Goal: Task Accomplishment & Management: Manage account settings

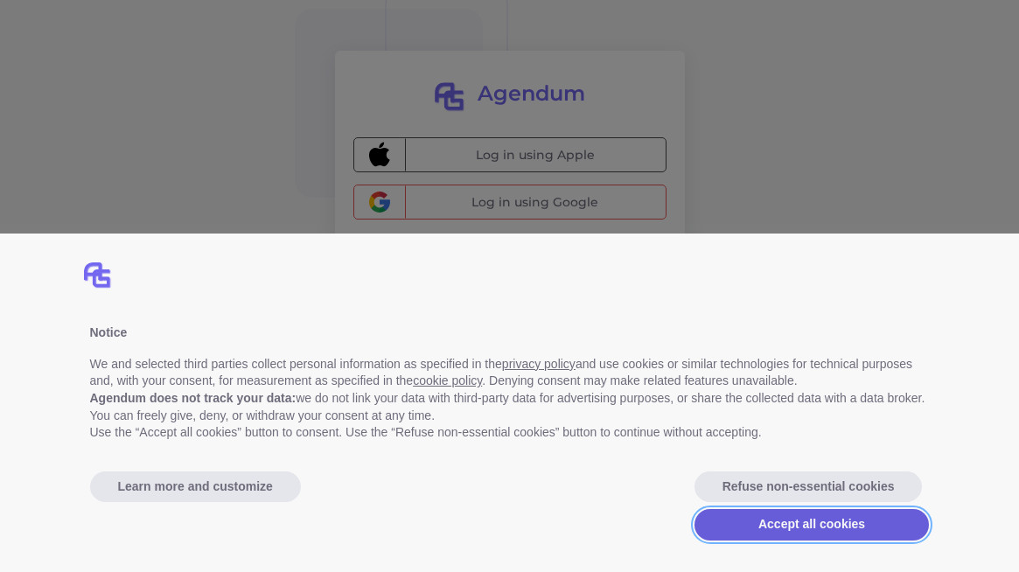
click at [751, 516] on button "Accept all cookies" at bounding box center [812, 524] width 235 height 31
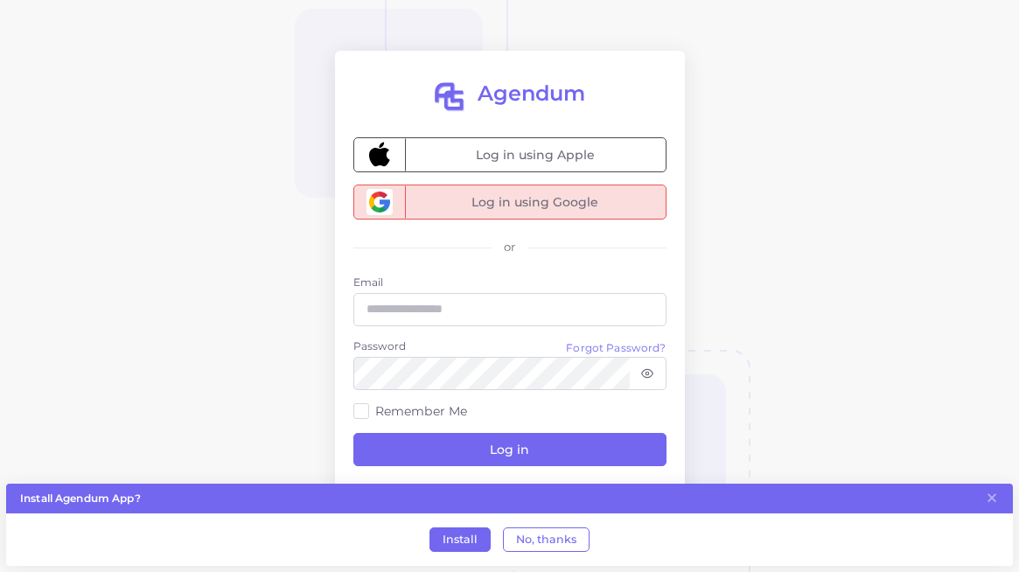
click at [570, 195] on span "Log in using Google" at bounding box center [535, 201] width 261 height 33
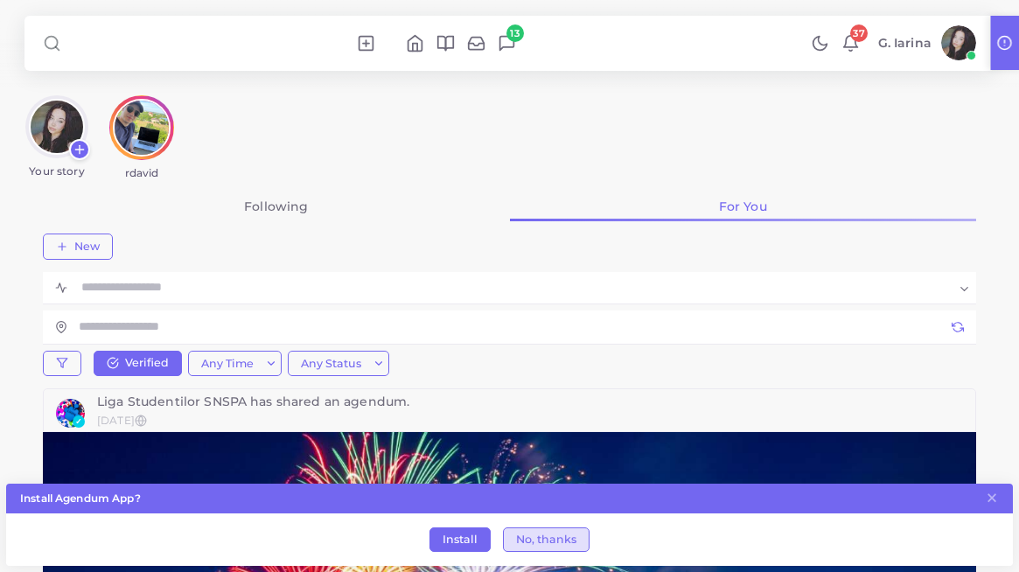
click at [527, 542] on button "No, thanks" at bounding box center [546, 540] width 87 height 24
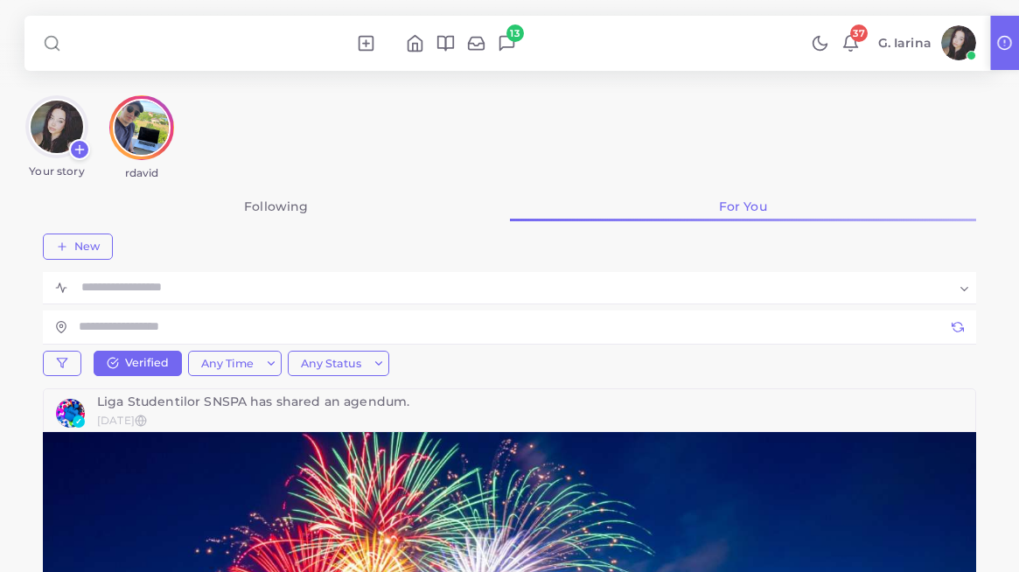
click at [220, 398] on div "Liga Studentilor SNSPA has shared an agendum." at bounding box center [530, 401] width 866 height 12
click at [503, 42] on icon at bounding box center [507, 43] width 18 height 18
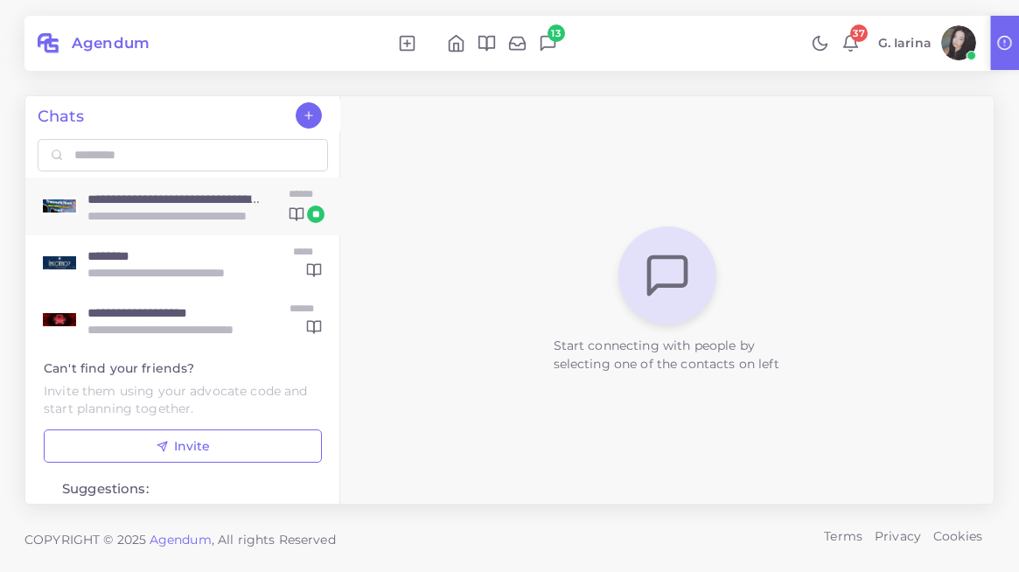
click at [244, 214] on div "**********" at bounding box center [161, 209] width 166 height 34
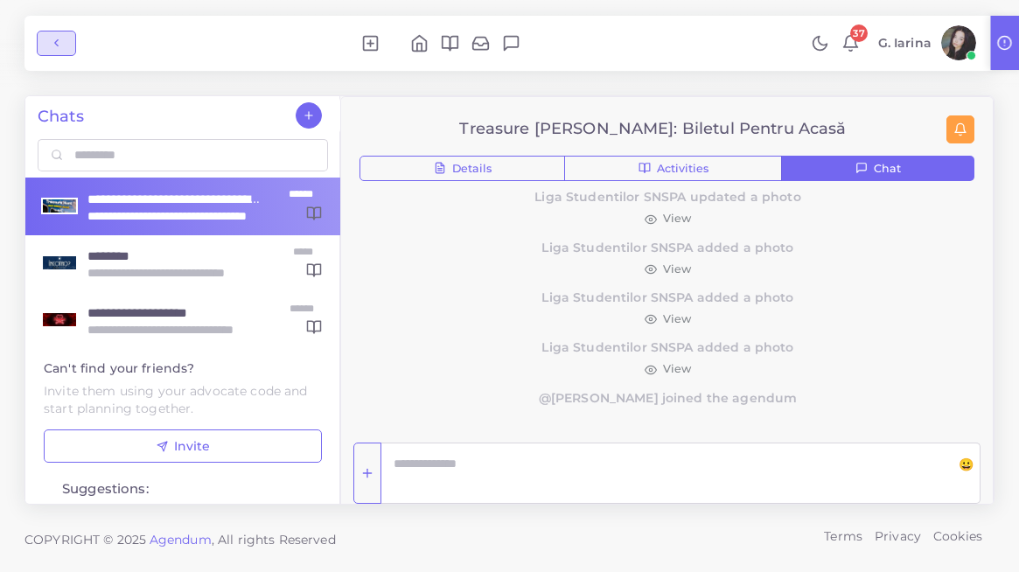
click at [65, 41] on button "button" at bounding box center [56, 44] width 39 height 26
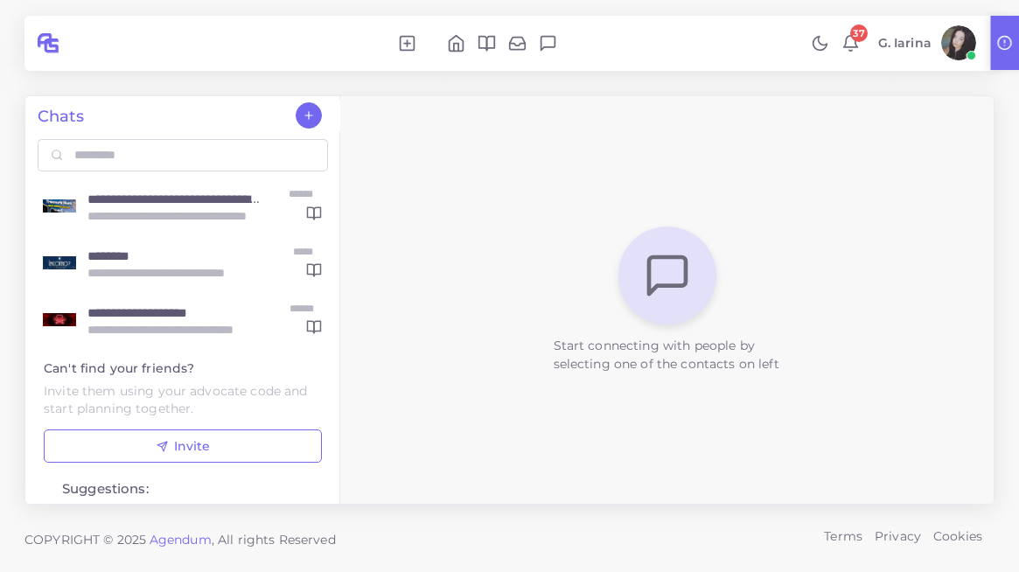
click at [93, 35] on h2 "Agendum" at bounding box center [104, 42] width 90 height 17
click at [458, 45] on polyline at bounding box center [456, 48] width 4 height 8
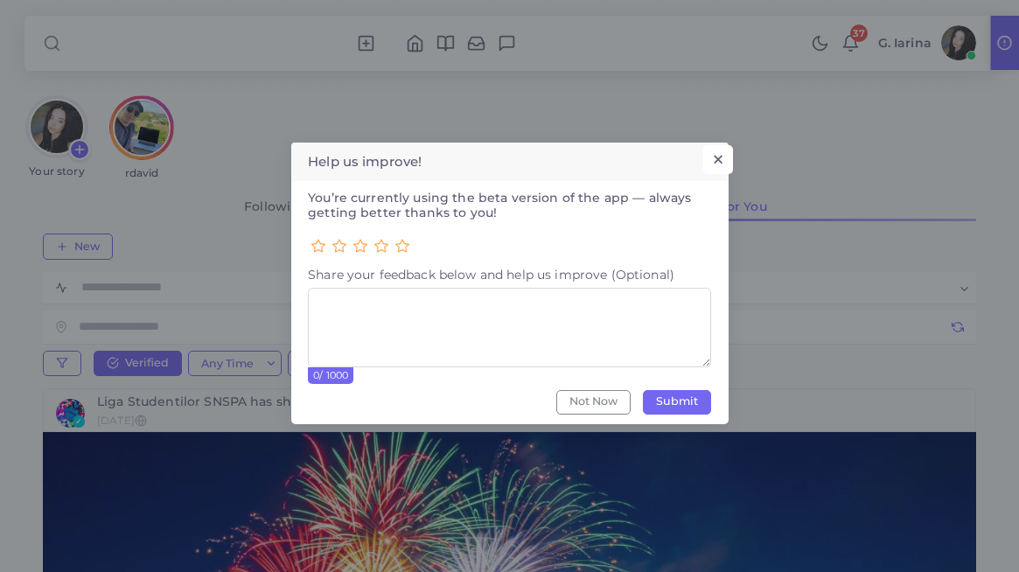
click at [718, 158] on button "×" at bounding box center [717, 160] width 29 height 30
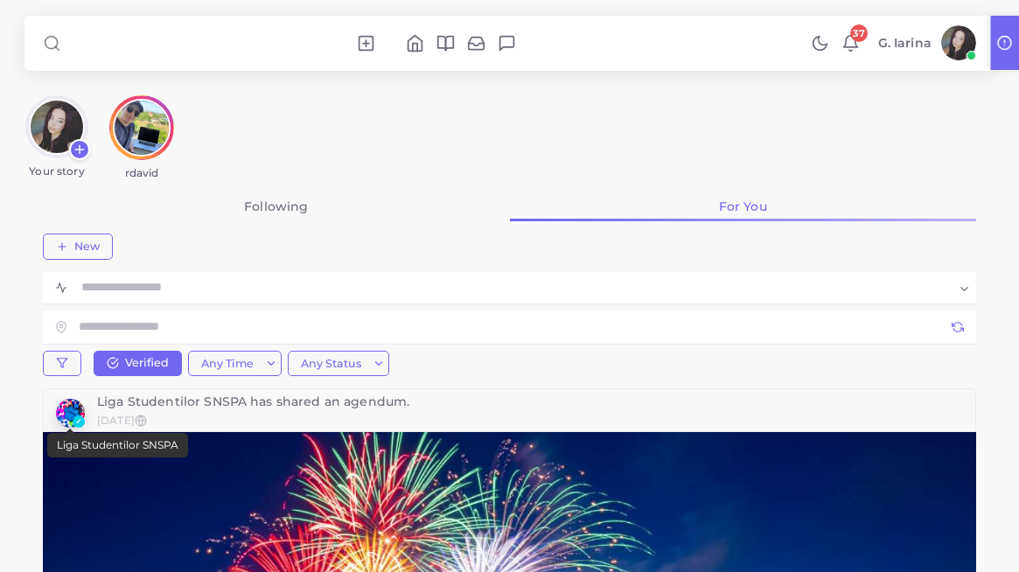
click at [70, 409] on img "button" at bounding box center [70, 413] width 29 height 29
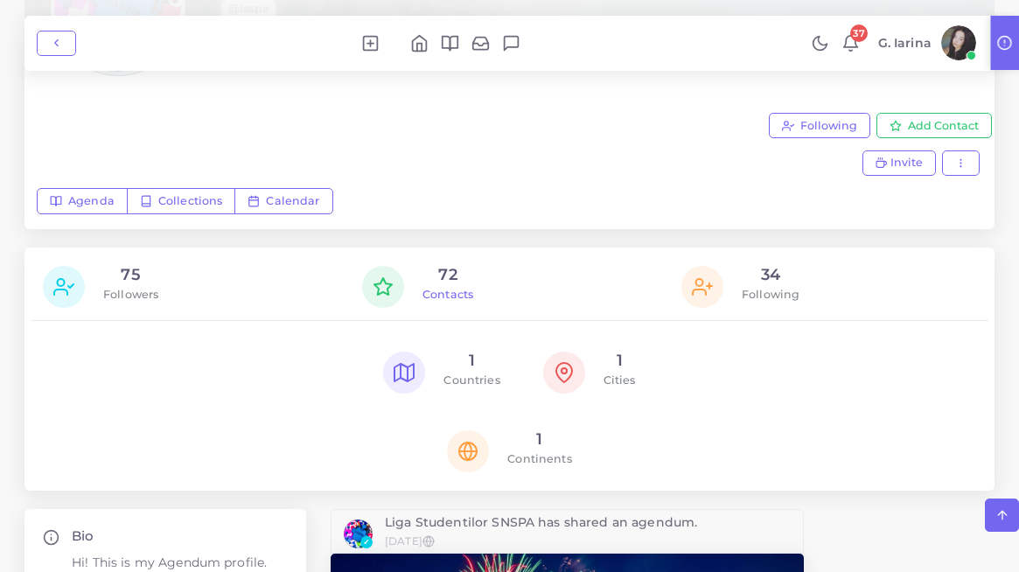
scroll to position [368, 0]
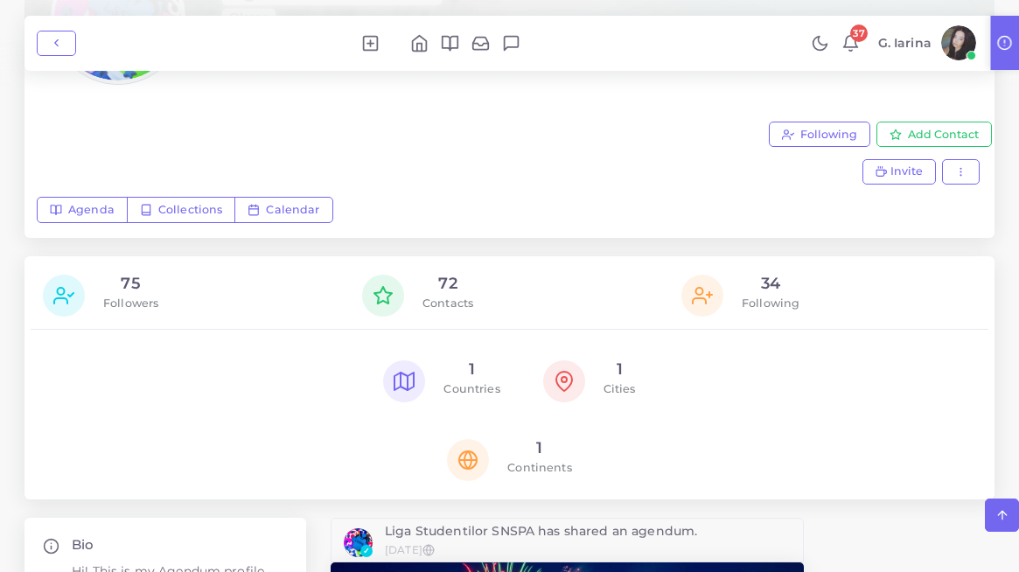
click at [444, 282] on h4 "72" at bounding box center [448, 284] width 51 height 19
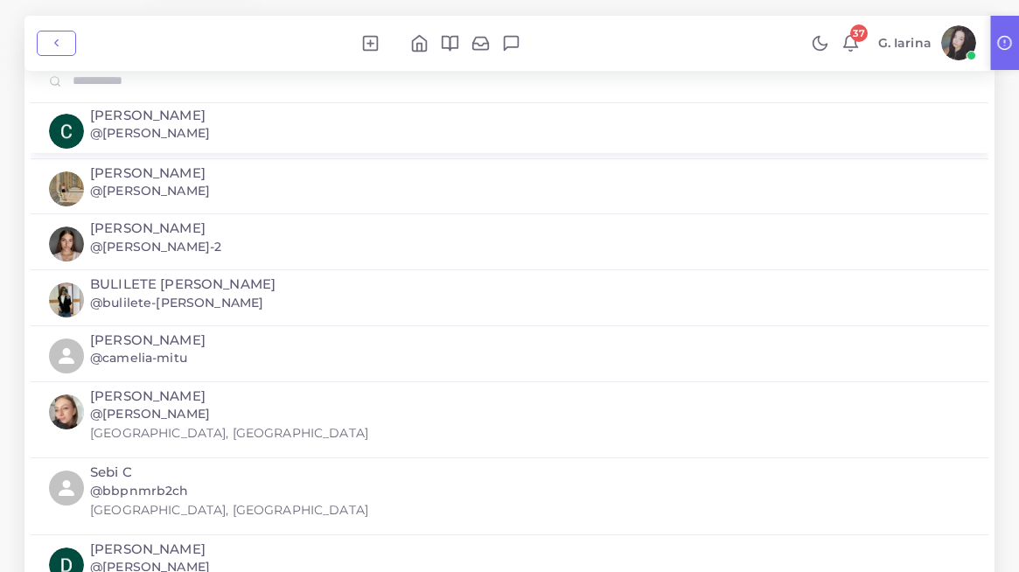
scroll to position [142, 0]
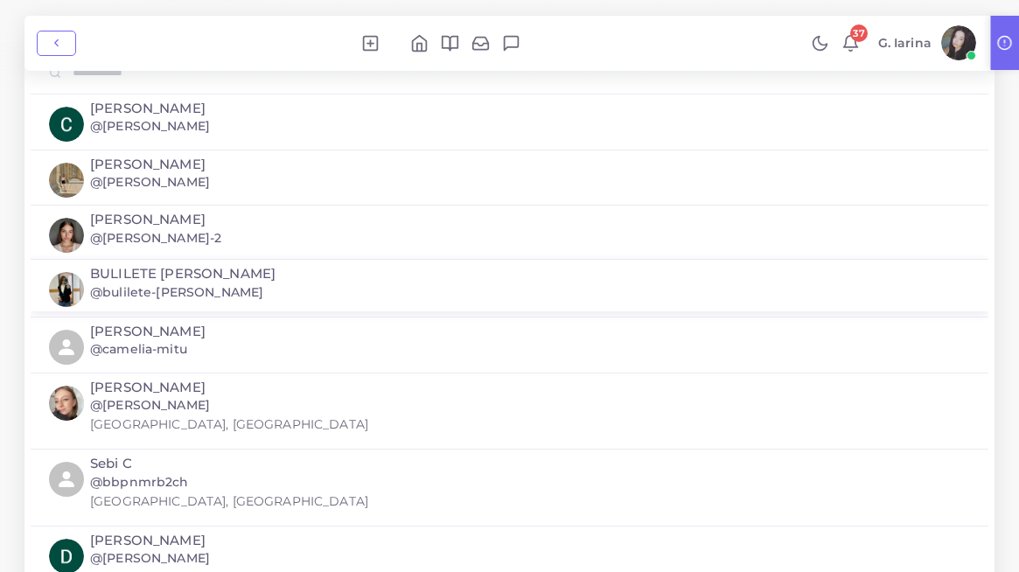
click at [137, 270] on h5 "BULILETE RAMONA-ELENA" at bounding box center [182, 274] width 185 height 16
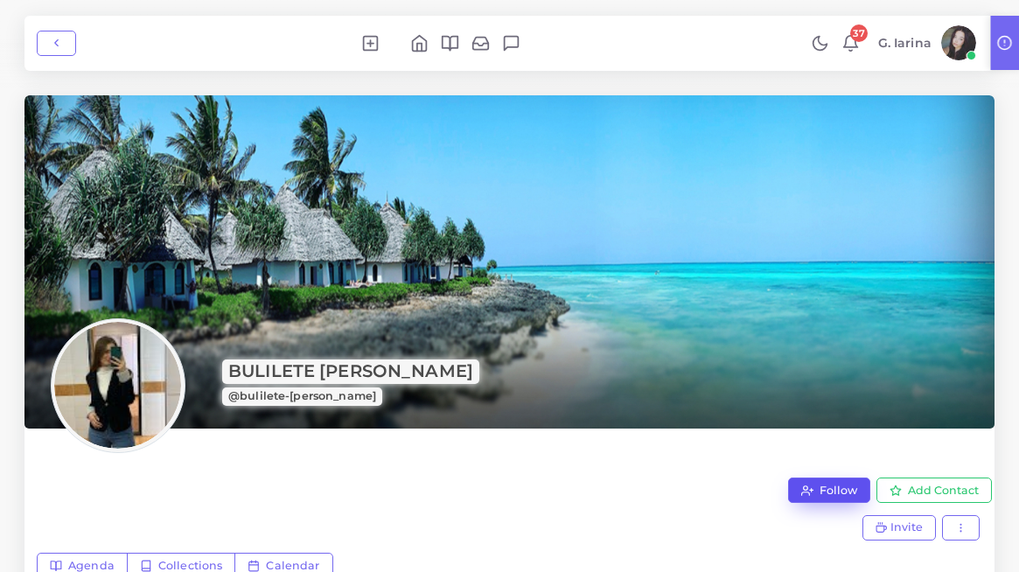
click at [810, 495] on icon "button" at bounding box center [807, 491] width 12 height 12
click at [902, 486] on icon "button" at bounding box center [896, 491] width 12 height 12
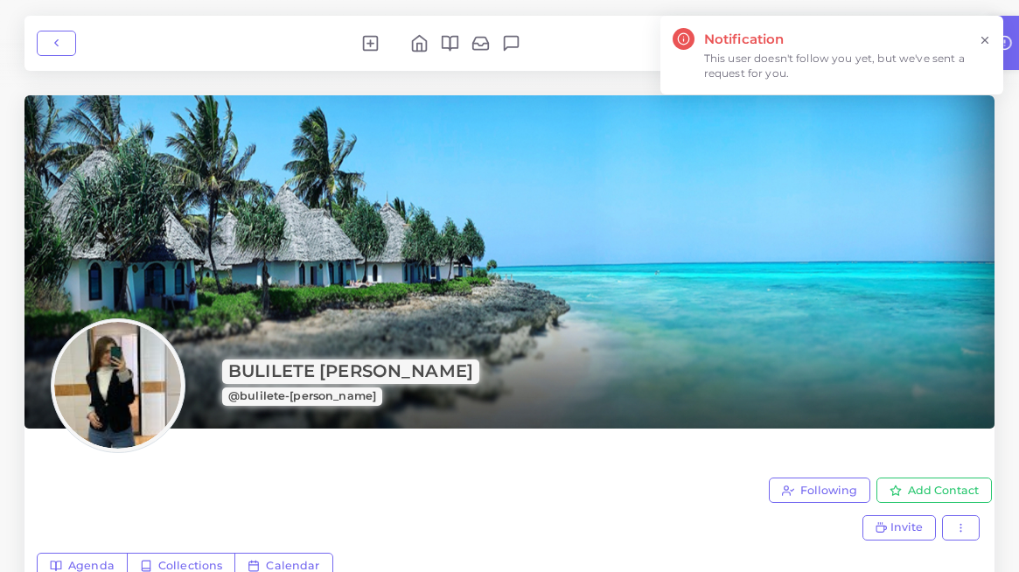
click at [990, 43] on icon at bounding box center [985, 40] width 12 height 12
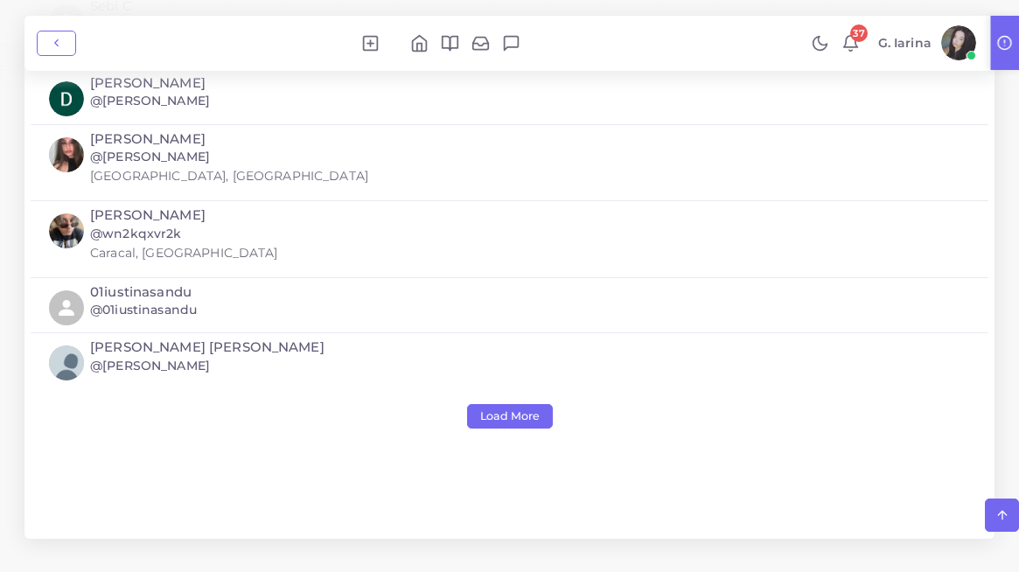
scroll to position [602, 0]
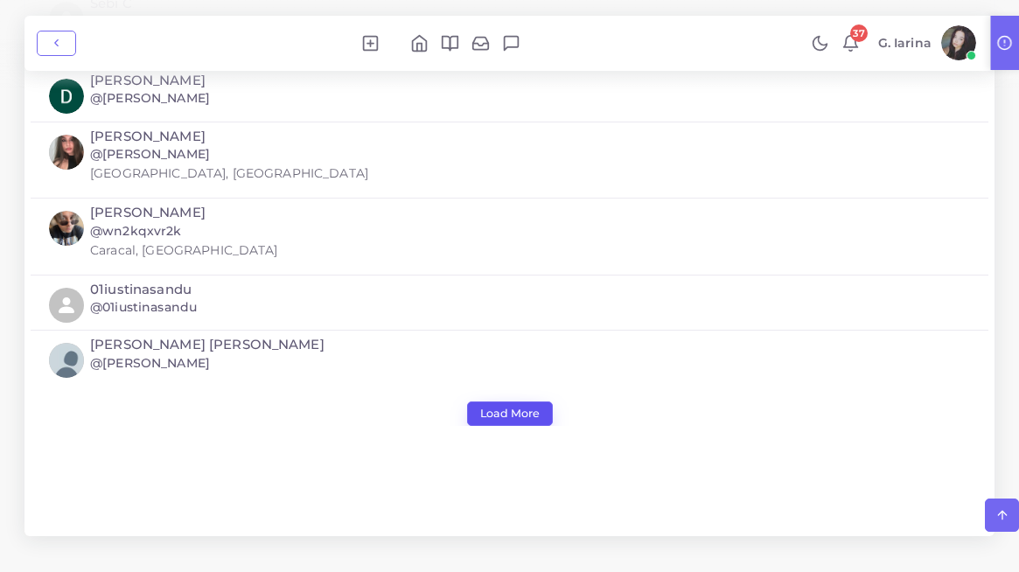
click at [504, 410] on button "Load More" at bounding box center [510, 414] width 86 height 24
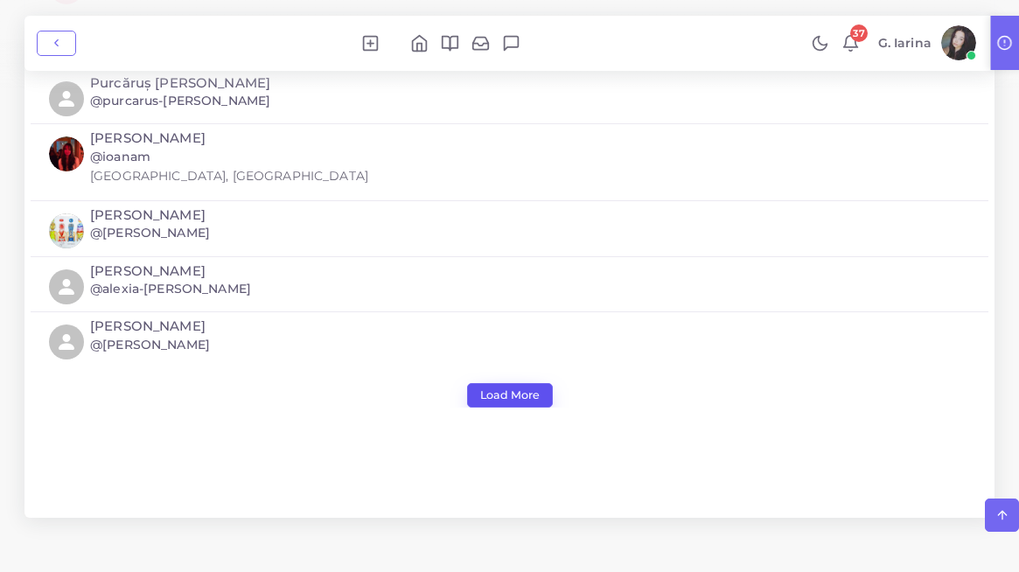
scroll to position [1312, 0]
click at [968, 45] on img at bounding box center [958, 42] width 35 height 35
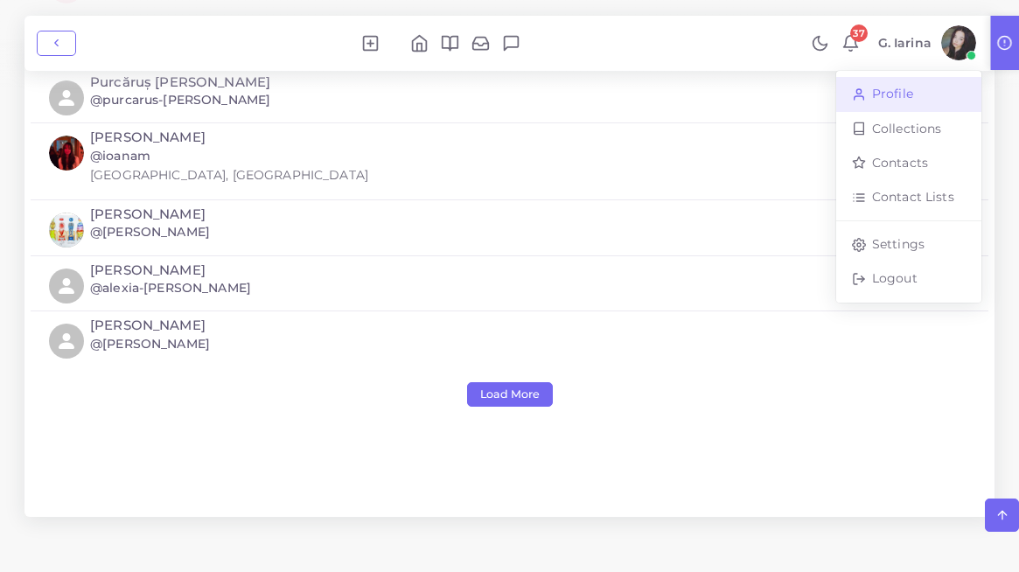
click at [918, 94] on link "Profile" at bounding box center [908, 94] width 145 height 34
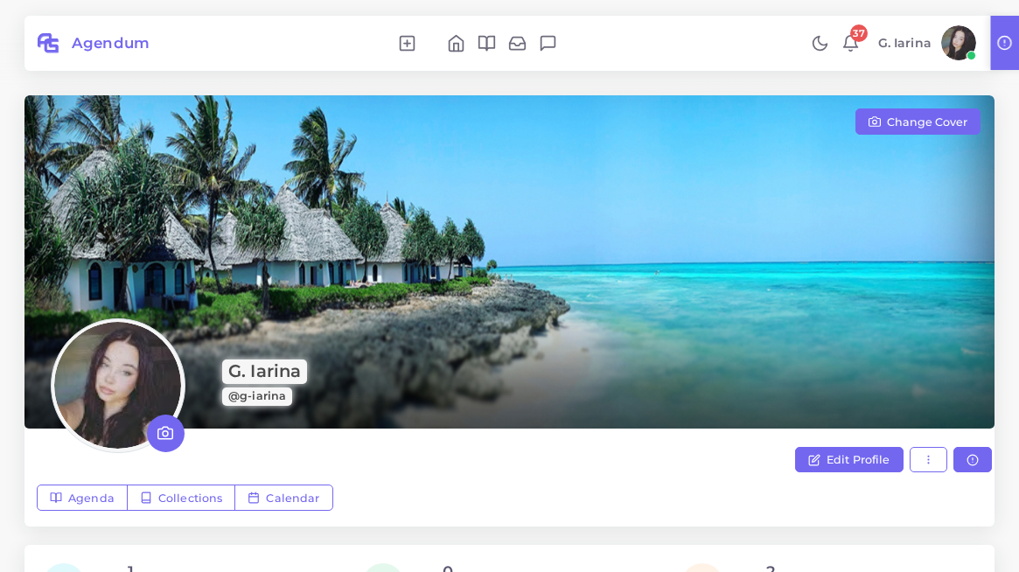
click at [270, 394] on span "@g-iarina" at bounding box center [257, 397] width 70 height 18
click at [854, 460] on span "Edit Profile" at bounding box center [859, 459] width 64 height 13
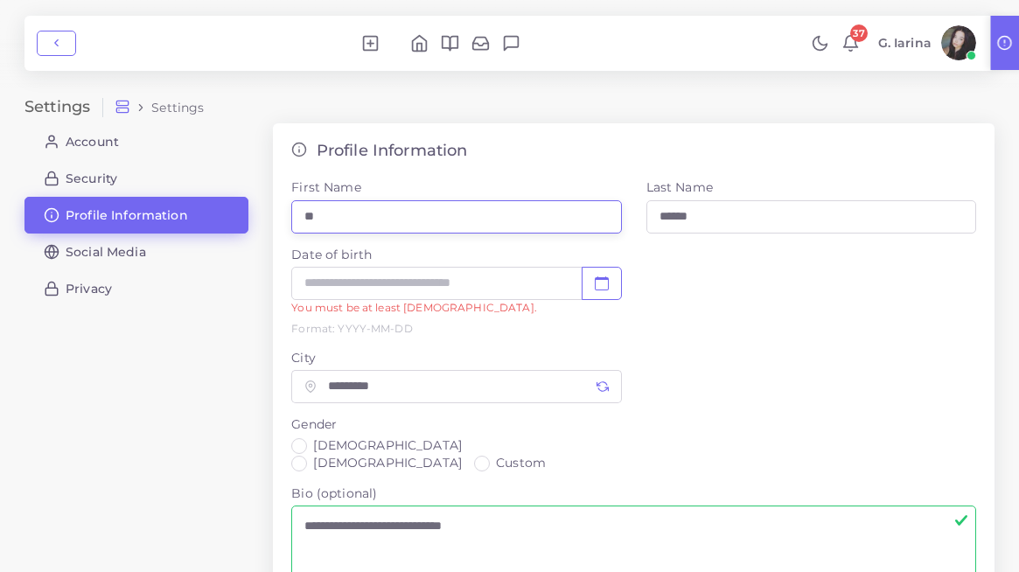
click at [452, 220] on input "**" at bounding box center [456, 216] width 330 height 33
type input "*"
type input "******"
click at [728, 223] on input "******" at bounding box center [812, 216] width 330 height 33
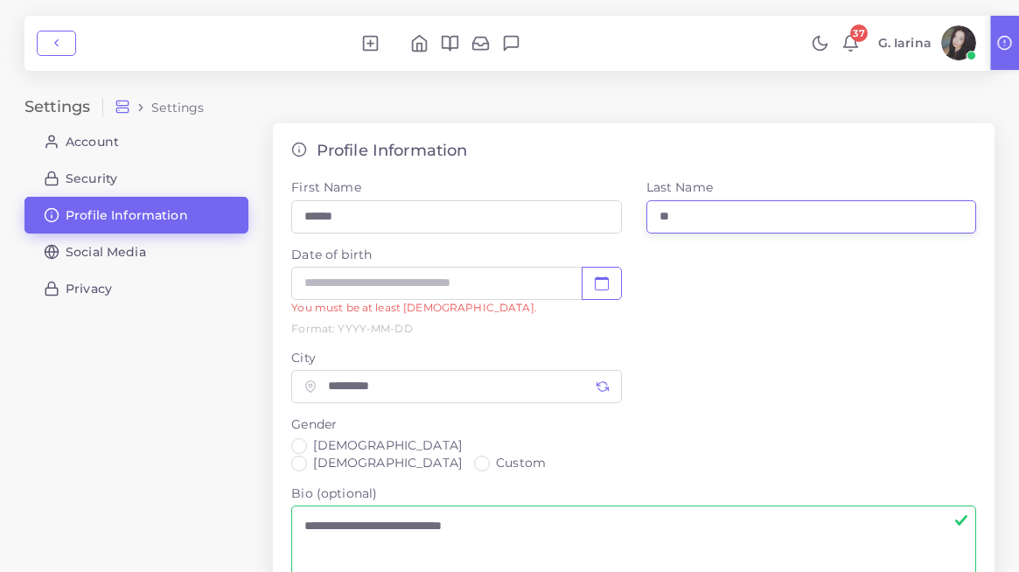
type input "*"
type input "*****"
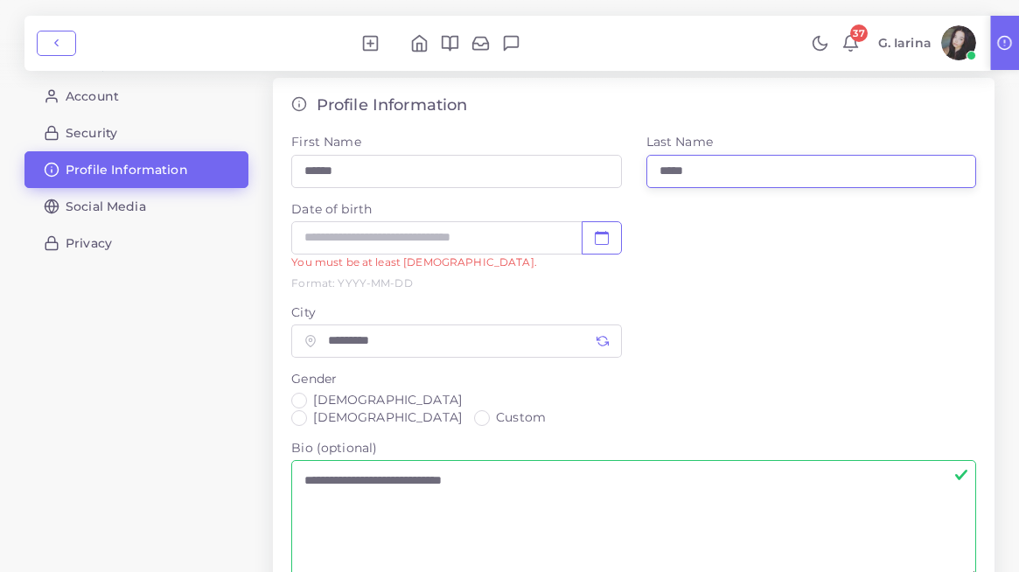
scroll to position [52, 0]
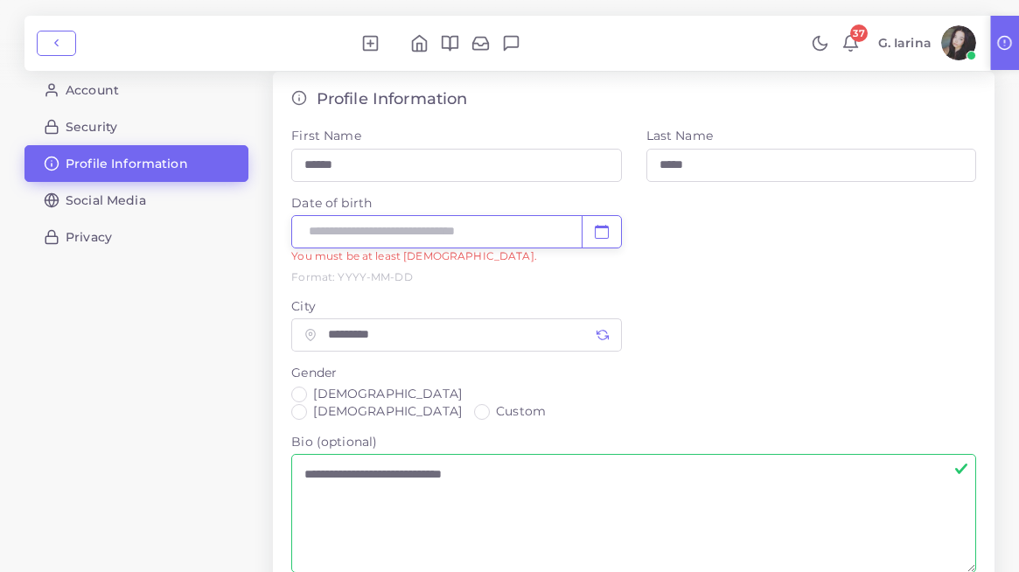
click at [506, 233] on input "Date of birth" at bounding box center [436, 231] width 291 height 33
click at [602, 230] on icon "calendar fill" at bounding box center [602, 232] width 14 height 14
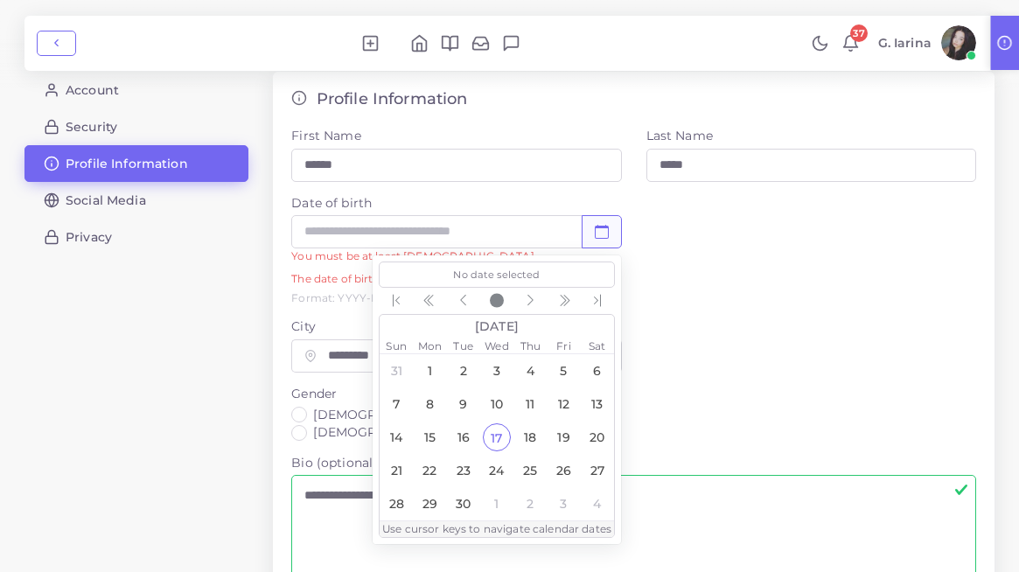
click at [533, 325] on header "September 2025" at bounding box center [497, 327] width 234 height 24
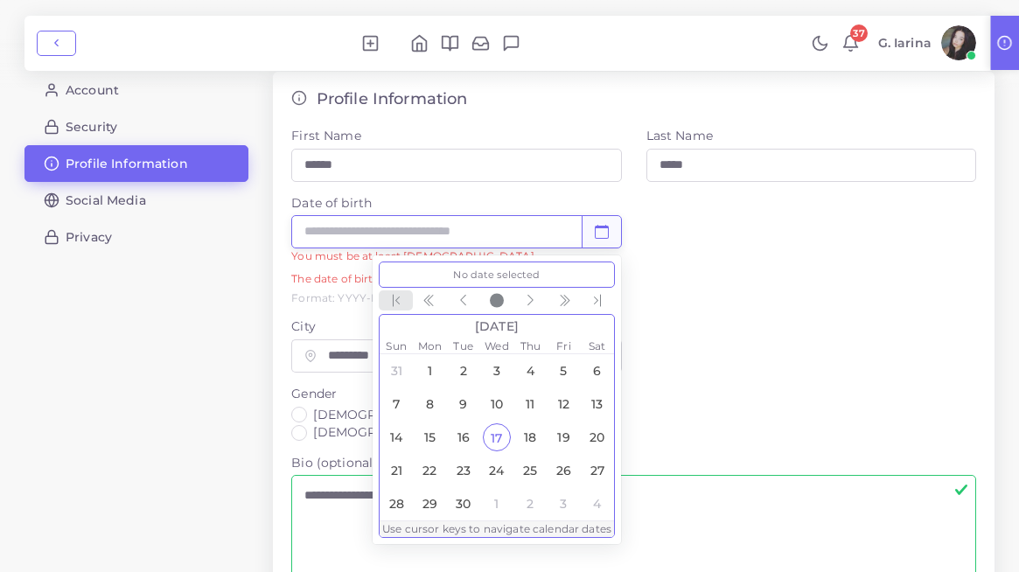
click at [401, 300] on icon "chevron bar left" at bounding box center [396, 301] width 14 height 14
click at [562, 297] on icon "chevron double left" at bounding box center [564, 301] width 14 height 14
click at [462, 301] on icon "chevron left" at bounding box center [463, 300] width 6 height 11
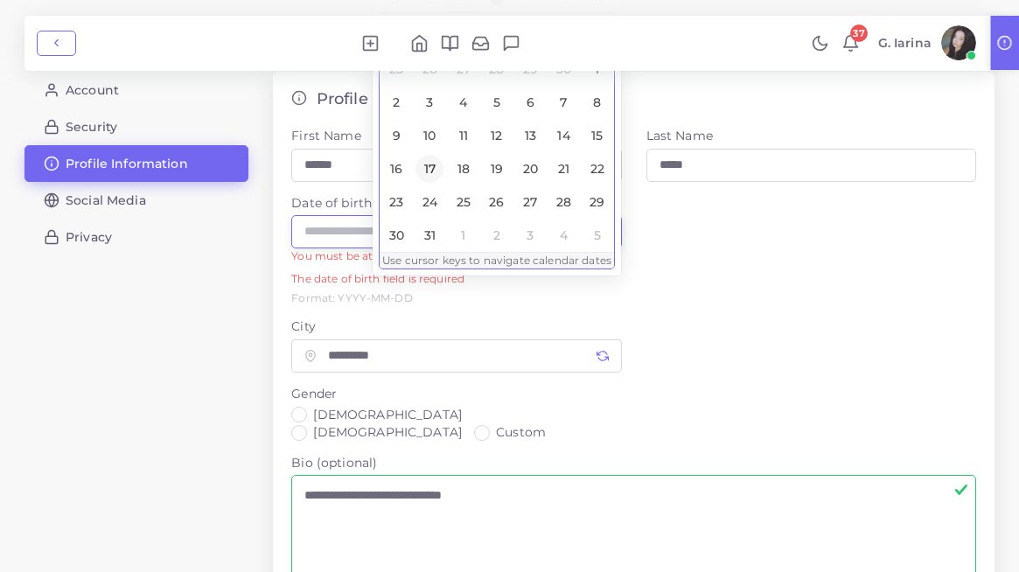
scroll to position [0, 0]
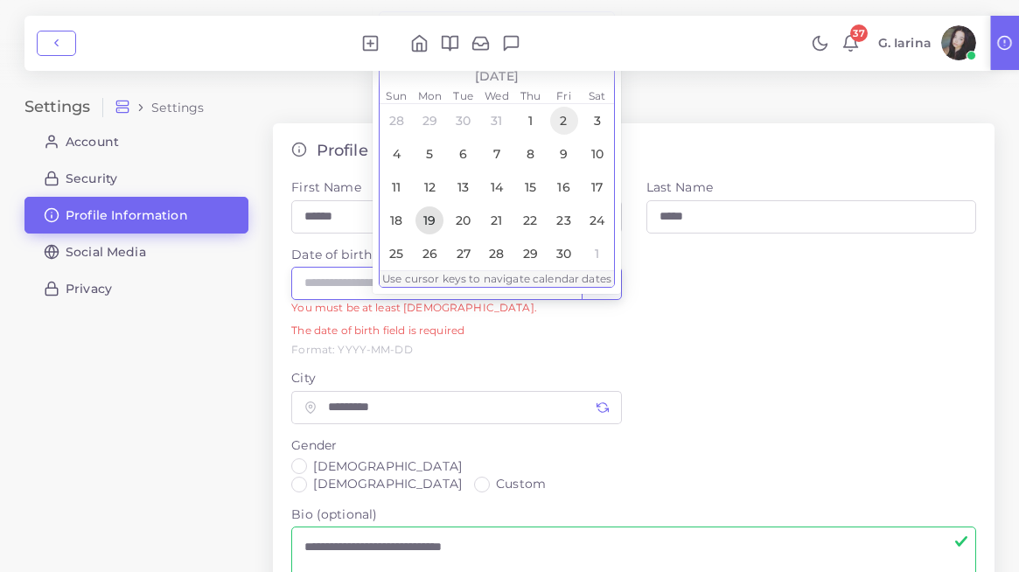
click at [557, 120] on span "2" at bounding box center [563, 121] width 28 height 28
type input "**********"
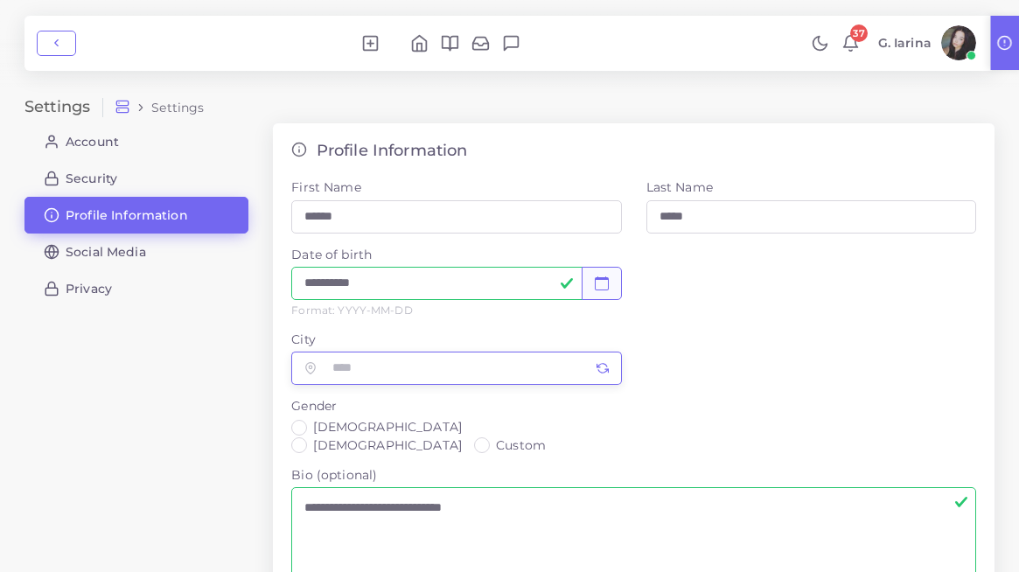
click at [470, 364] on input "City" at bounding box center [474, 368] width 293 height 33
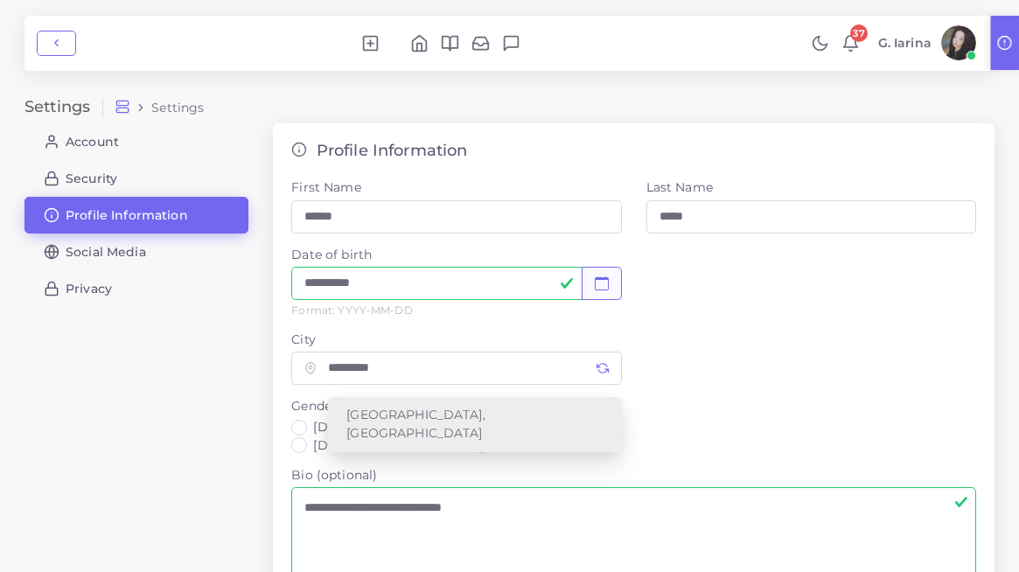
type input "**********"
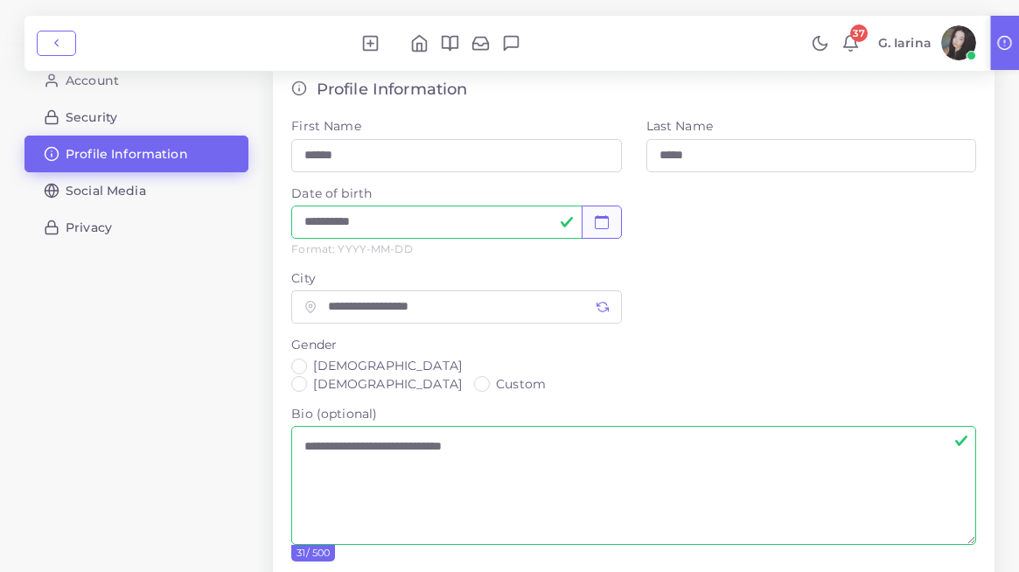
scroll to position [76, 0]
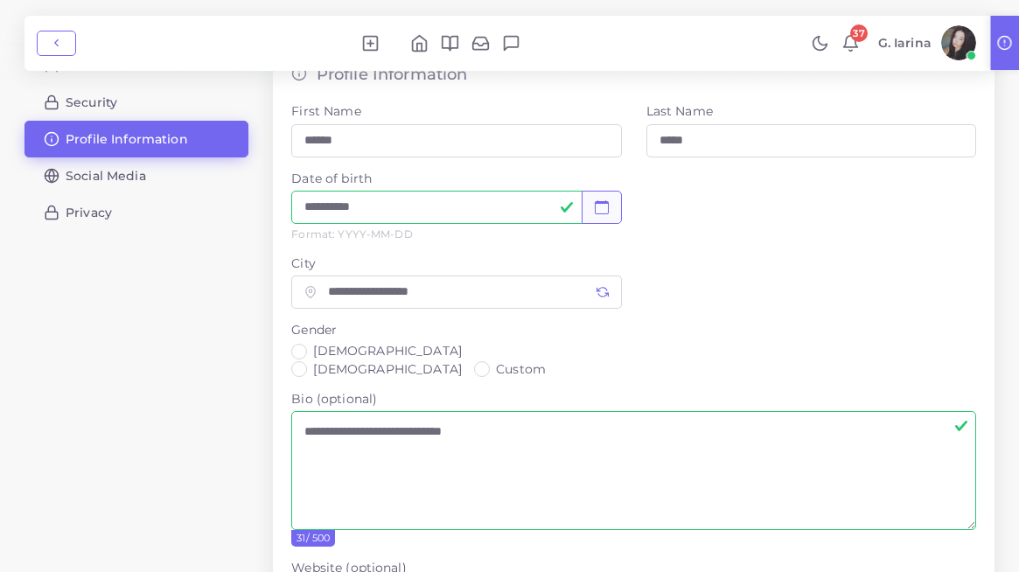
click at [373, 360] on div "Female" at bounding box center [376, 368] width 171 height 17
click at [360, 360] on label "Female" at bounding box center [387, 368] width 149 height 17
drag, startPoint x: 500, startPoint y: 418, endPoint x: 304, endPoint y: 417, distance: 196.0
click at [304, 417] on textarea "**********" at bounding box center [633, 470] width 685 height 119
type textarea "*"
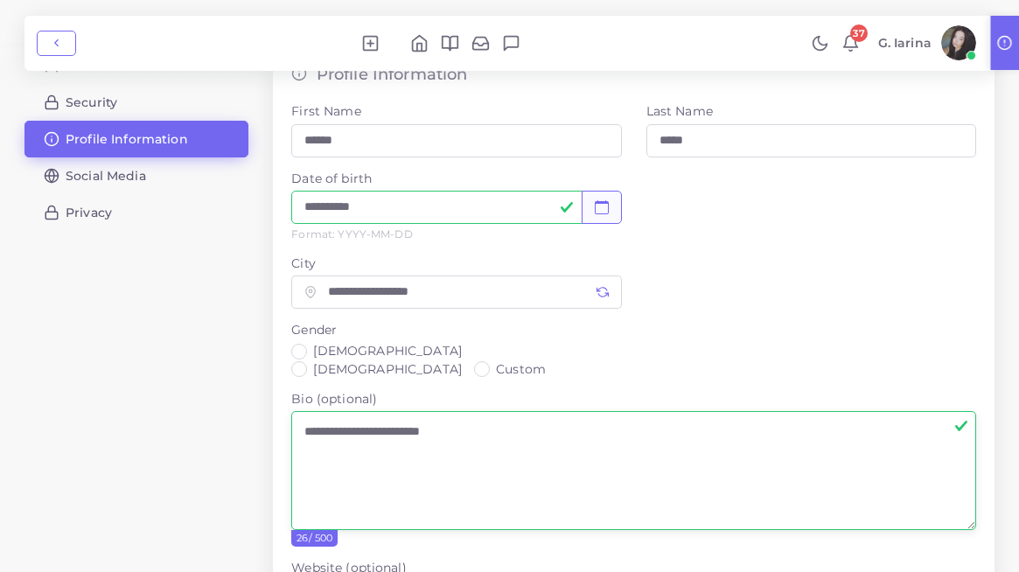
click at [400, 418] on textarea "**********" at bounding box center [633, 470] width 685 height 119
click at [494, 421] on textarea "**********" at bounding box center [633, 470] width 685 height 119
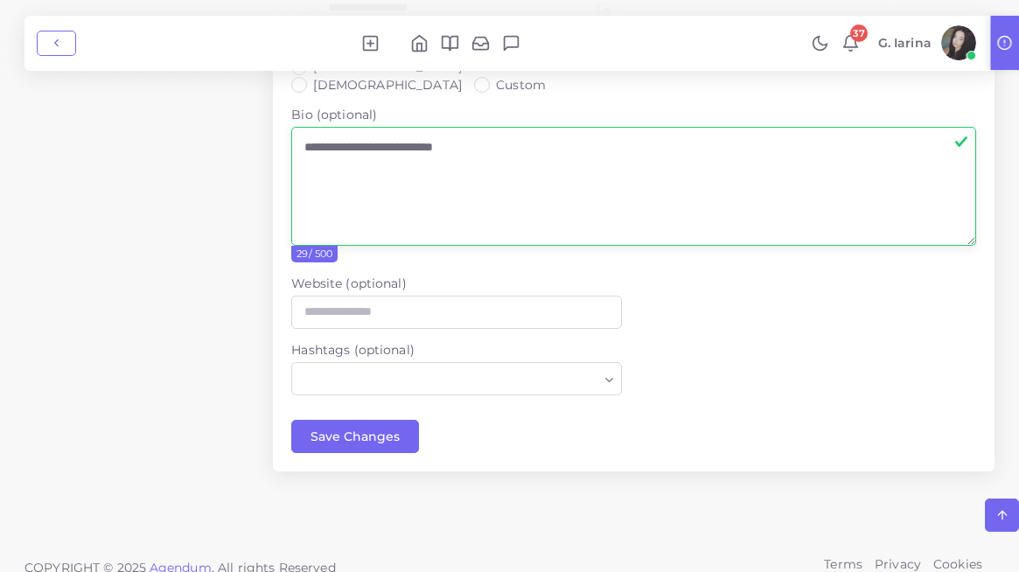
scroll to position [371, 0]
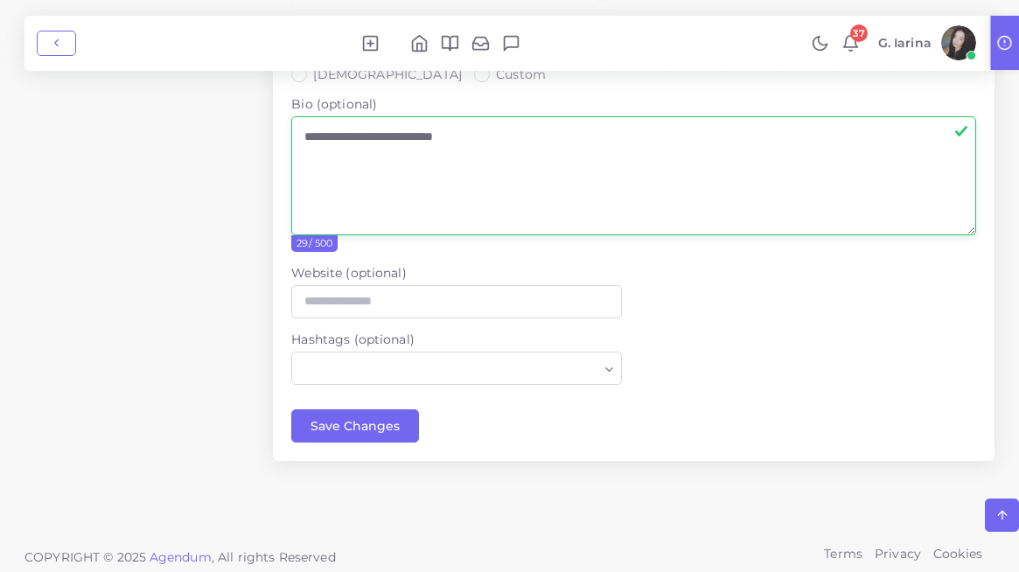
type textarea "**********"
click at [428, 287] on input "Website (optional)" at bounding box center [456, 301] width 330 height 33
paste input "**********"
type input "**********"
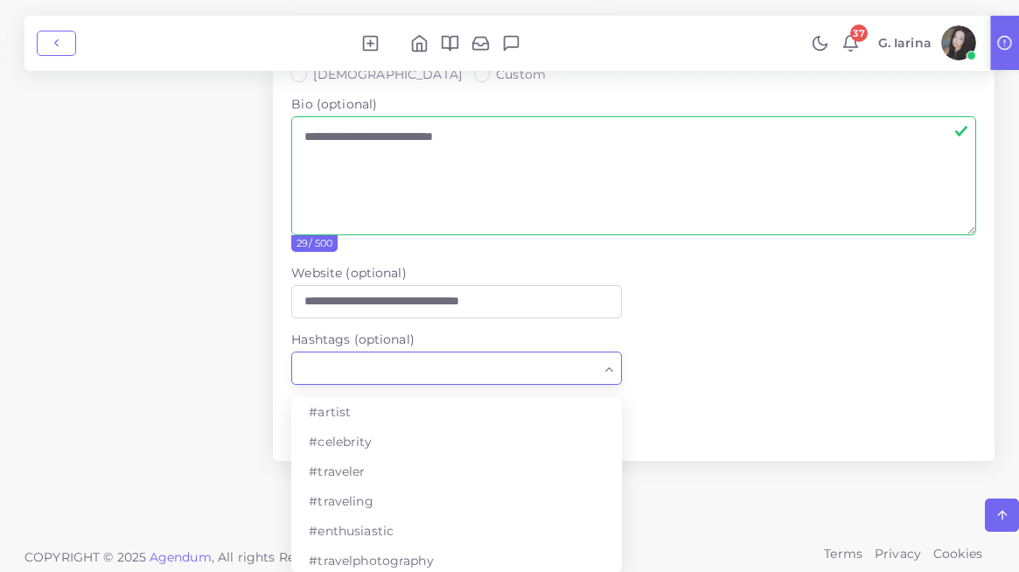
click at [419, 357] on input "Search for option" at bounding box center [446, 369] width 304 height 24
type input "*"
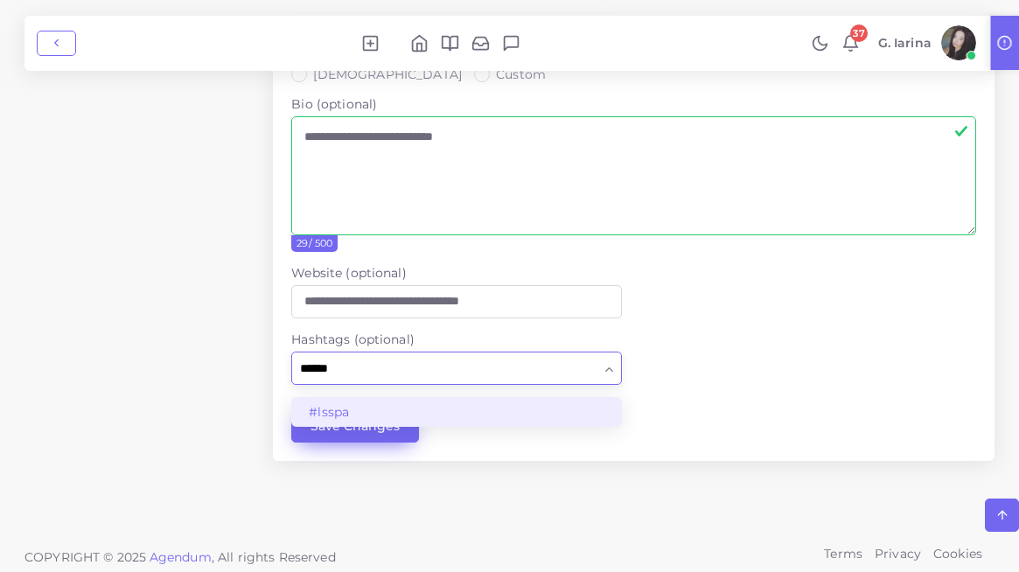
type input "******"
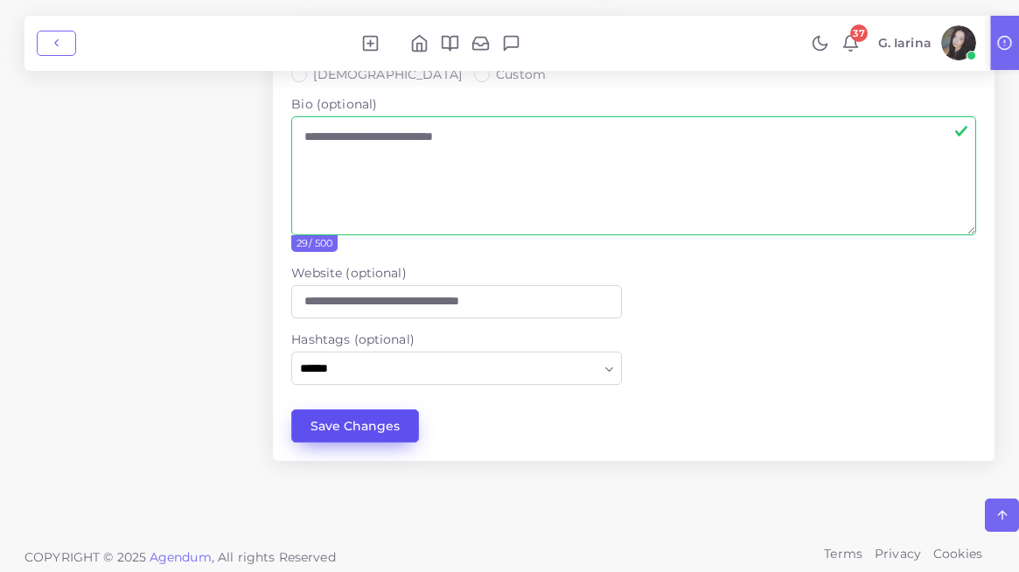
click at [370, 416] on button "Save Changes" at bounding box center [355, 425] width 128 height 33
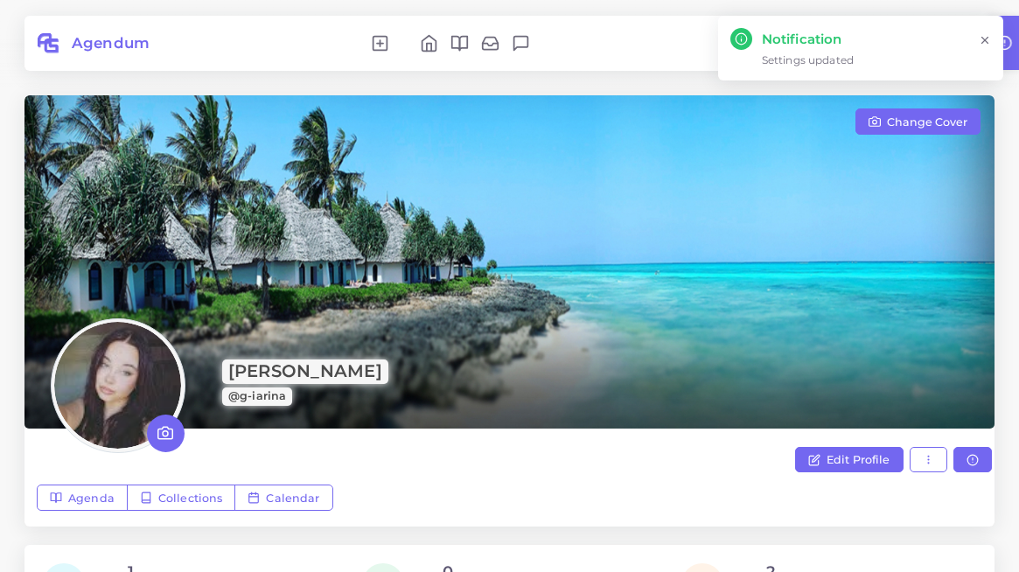
click at [172, 429] on icon at bounding box center [165, 433] width 16 height 16
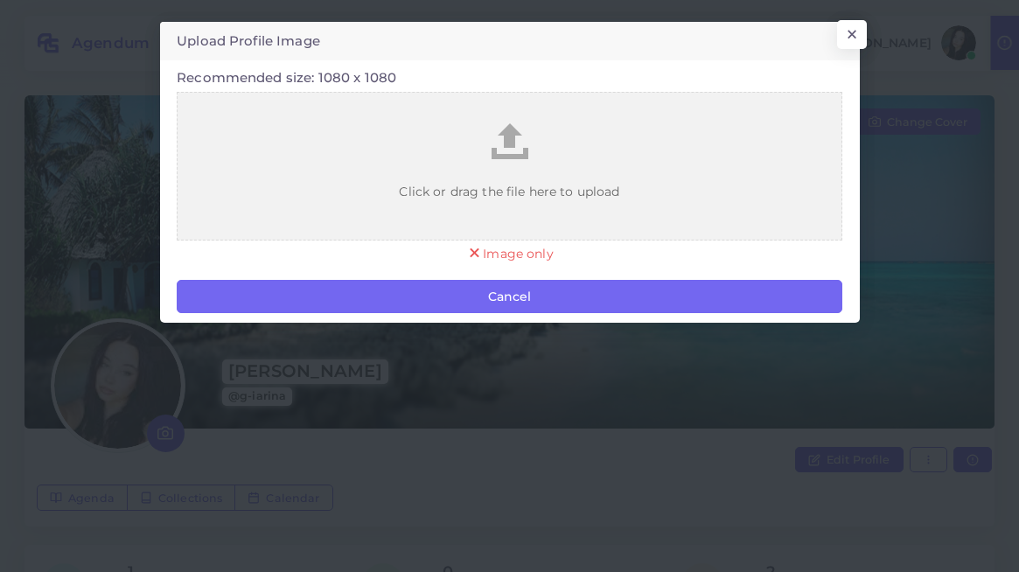
click at [507, 192] on span "Click or drag the file here to upload" at bounding box center [509, 191] width 603 height 52
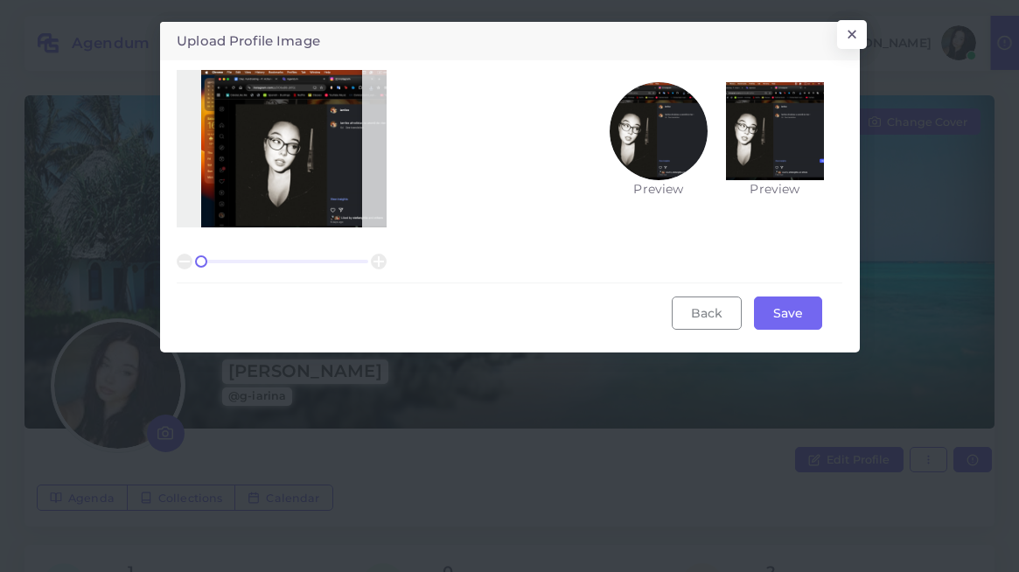
drag, startPoint x: 258, startPoint y: 170, endPoint x: 316, endPoint y: 169, distance: 57.8
click at [316, 169] on img at bounding box center [329, 150] width 257 height 161
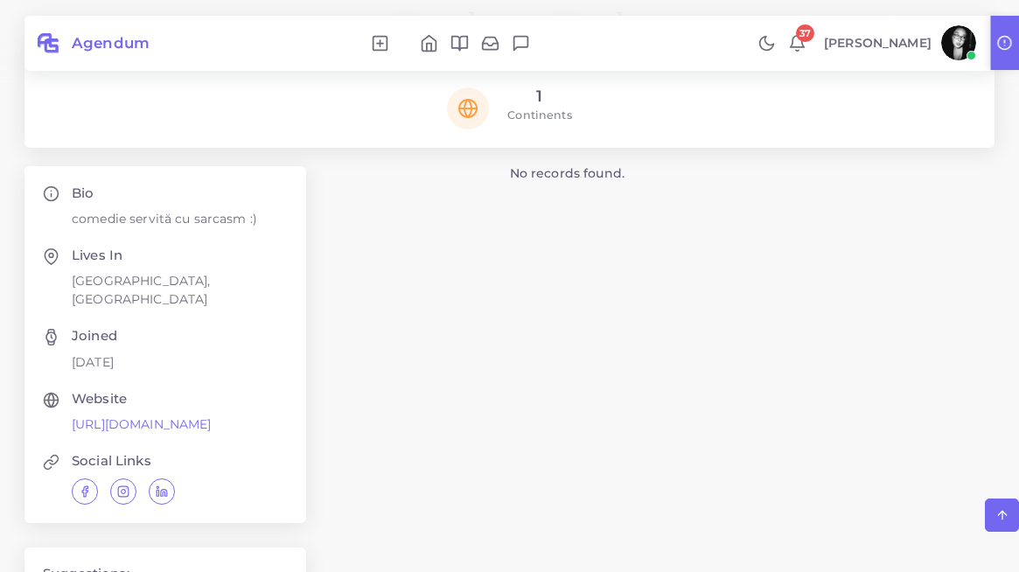
scroll to position [689, 0]
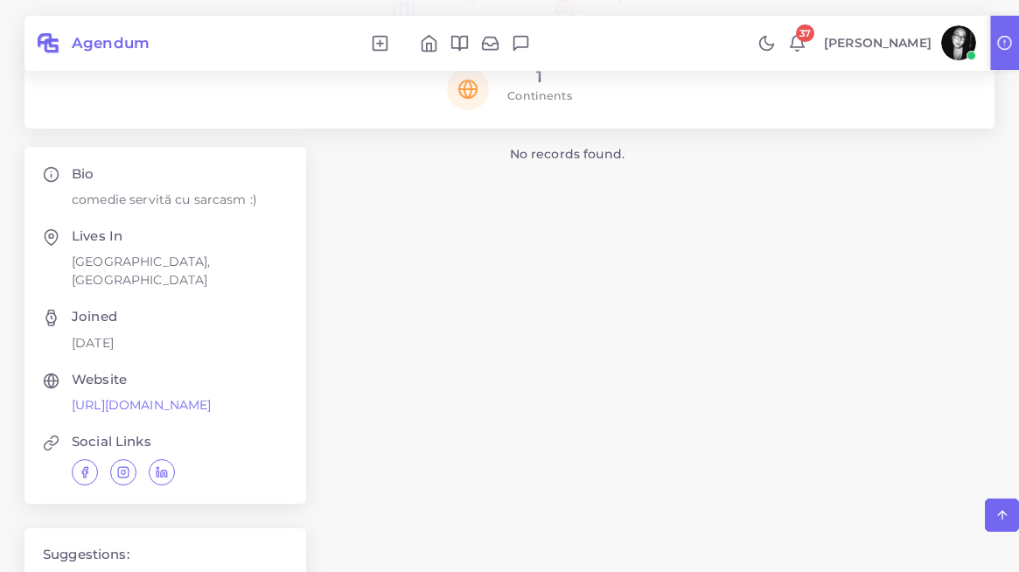
click at [909, 43] on p "[PERSON_NAME]" at bounding box center [878, 43] width 108 height 18
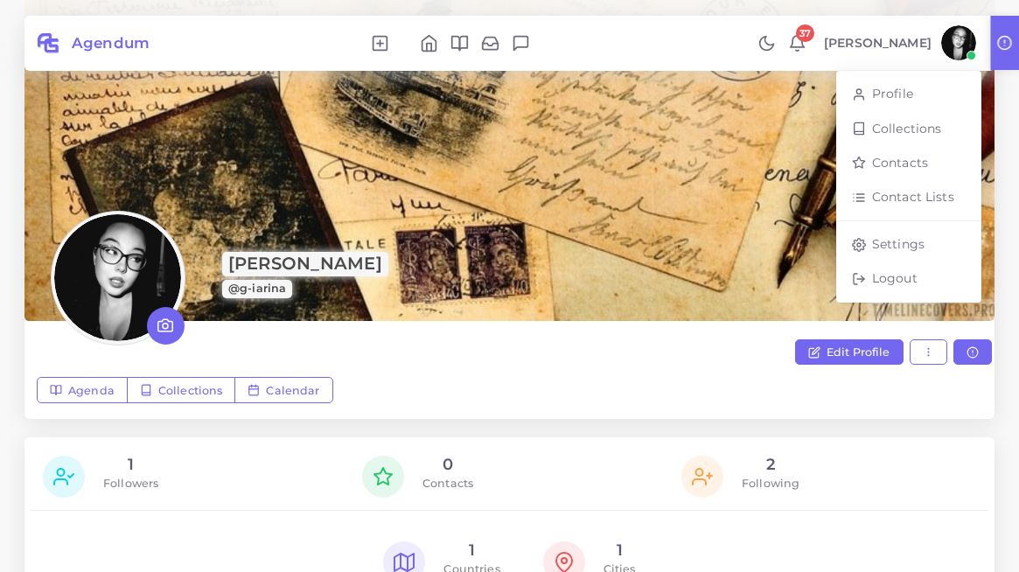
scroll to position [127, 0]
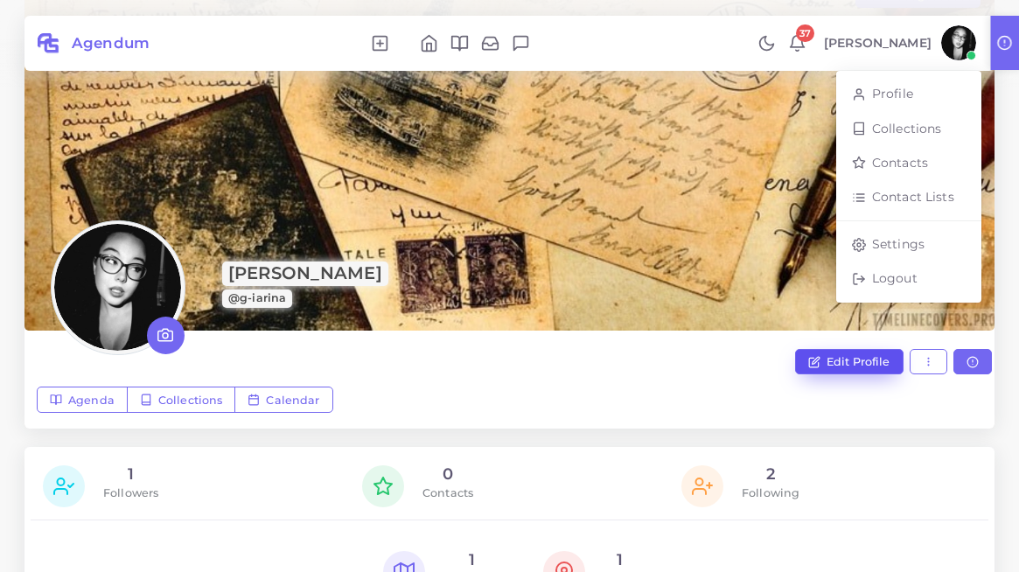
click at [855, 368] on link "Edit Profile" at bounding box center [849, 362] width 108 height 26
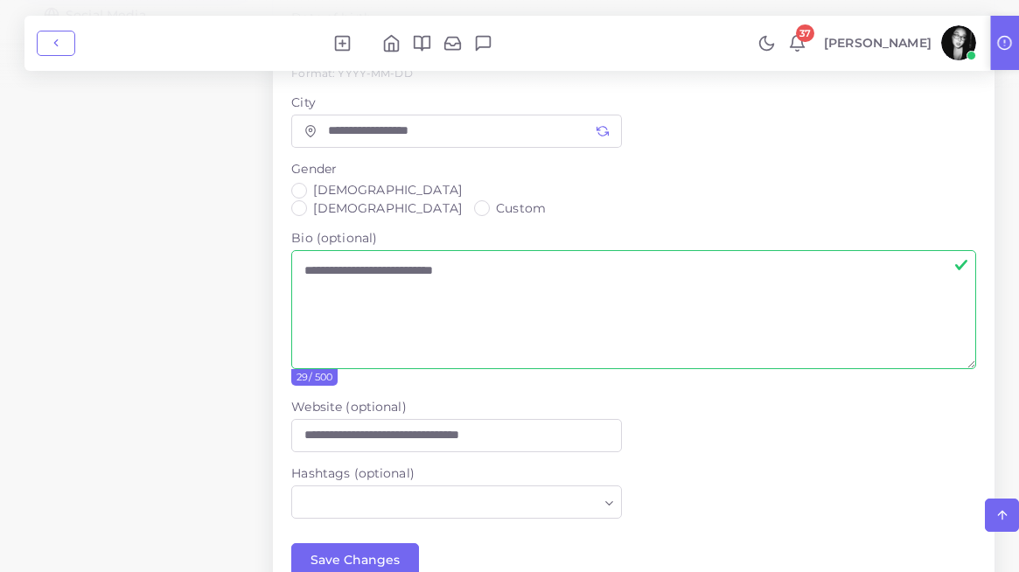
scroll to position [371, 0]
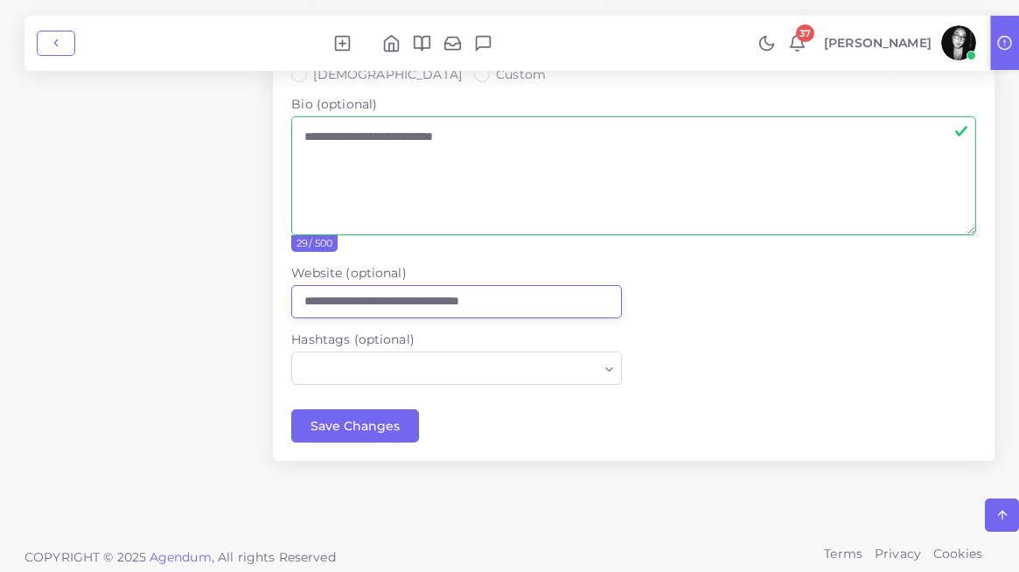
drag, startPoint x: 535, startPoint y: 288, endPoint x: 198, endPoint y: 288, distance: 336.9
click at [198, 288] on div "**********" at bounding box center [509, 137] width 995 height 770
click at [404, 357] on input "Search for option" at bounding box center [446, 369] width 304 height 24
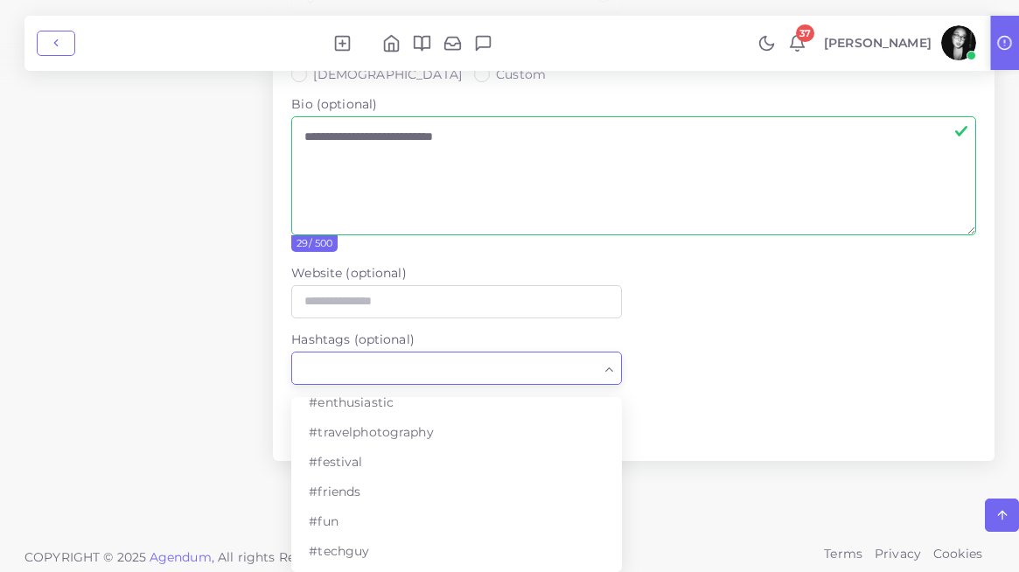
scroll to position [152, 0]
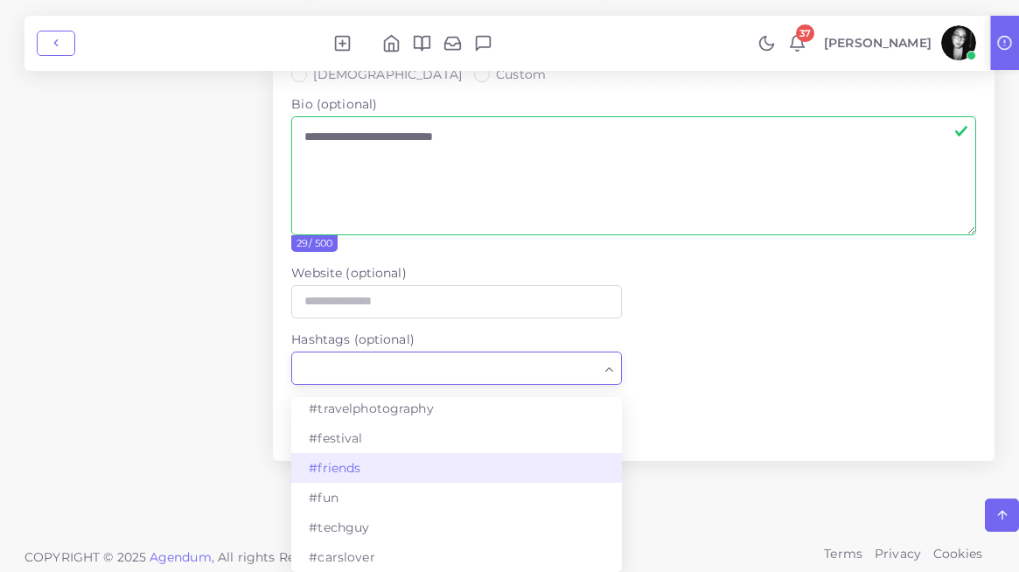
click at [132, 435] on div "Account Security Profile Information Social Media Privacy" at bounding box center [136, 137] width 248 height 770
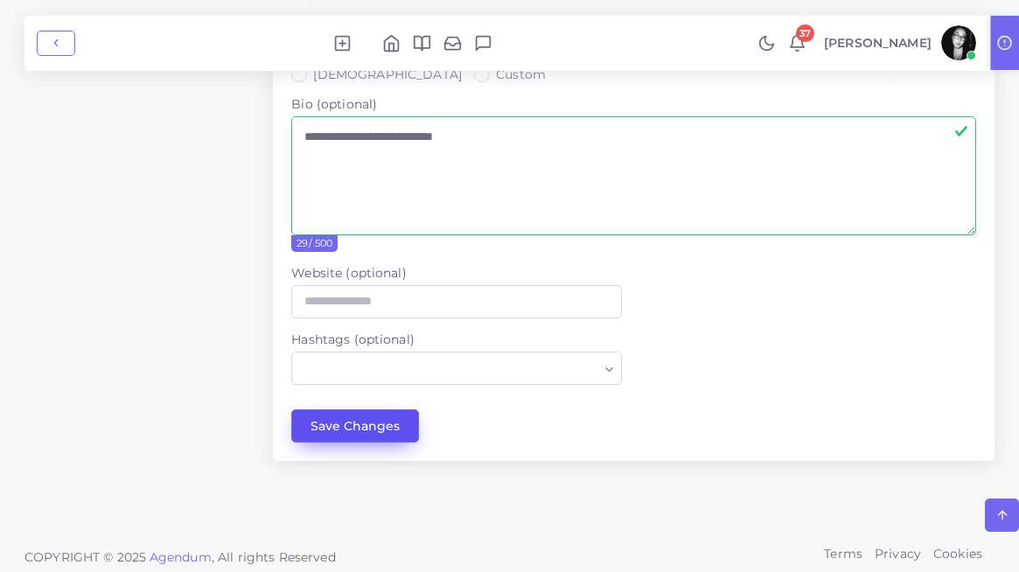
click at [387, 416] on button "Save Changes" at bounding box center [355, 425] width 128 height 33
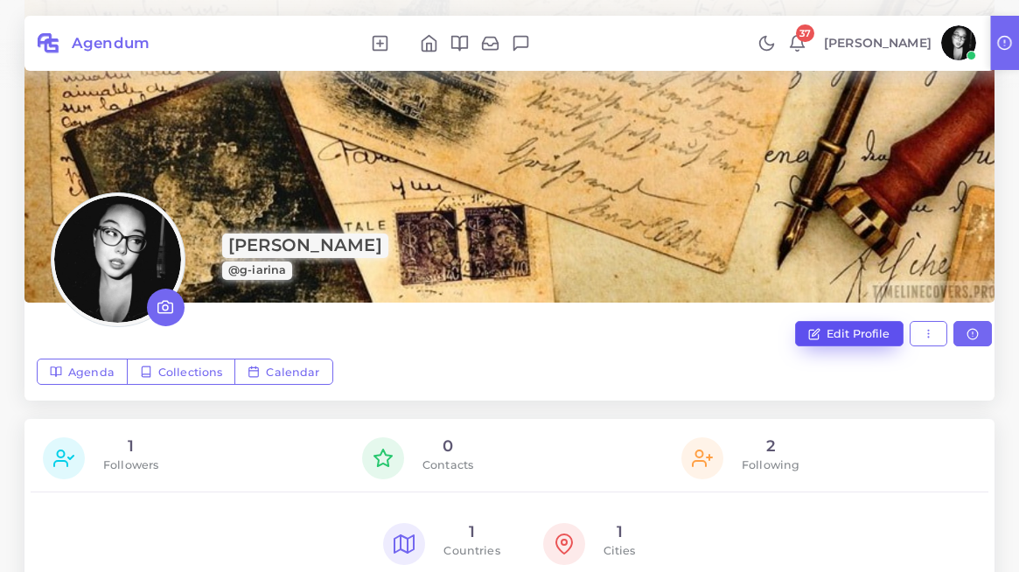
click at [858, 335] on span "Edit Profile" at bounding box center [859, 333] width 64 height 13
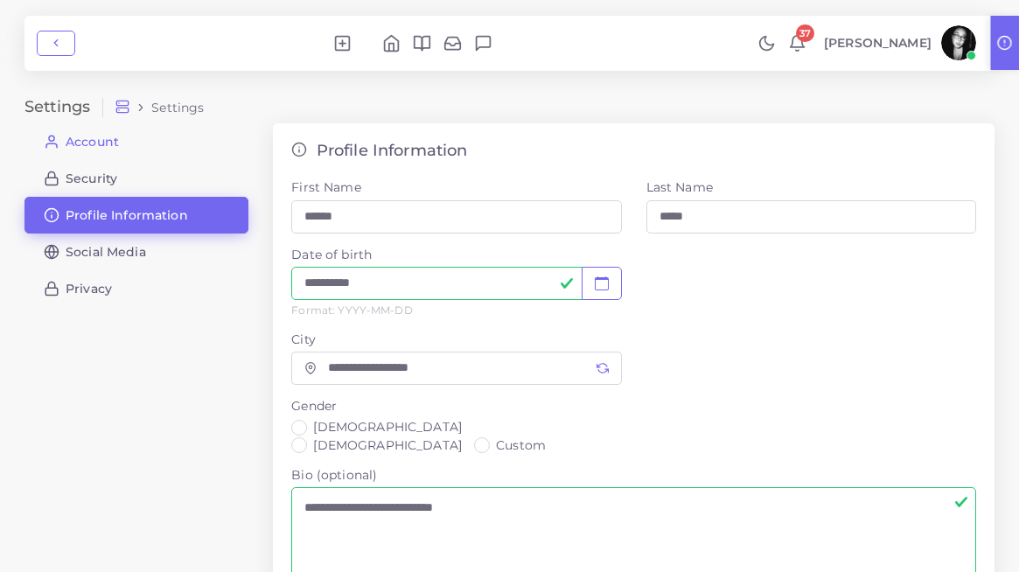
click at [136, 150] on link "Account" at bounding box center [136, 141] width 224 height 37
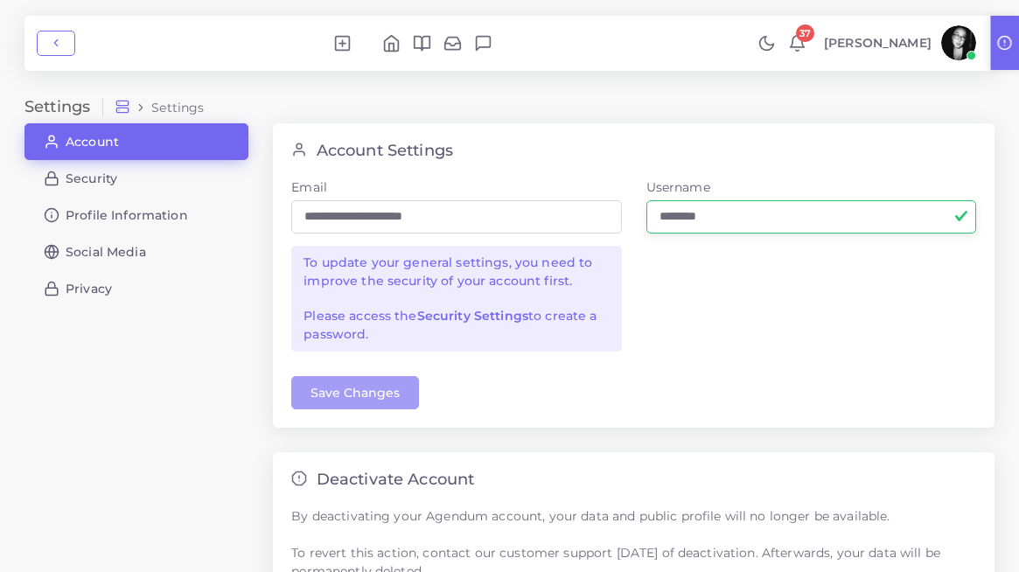
click at [738, 209] on input "********" at bounding box center [812, 216] width 330 height 33
type input "*"
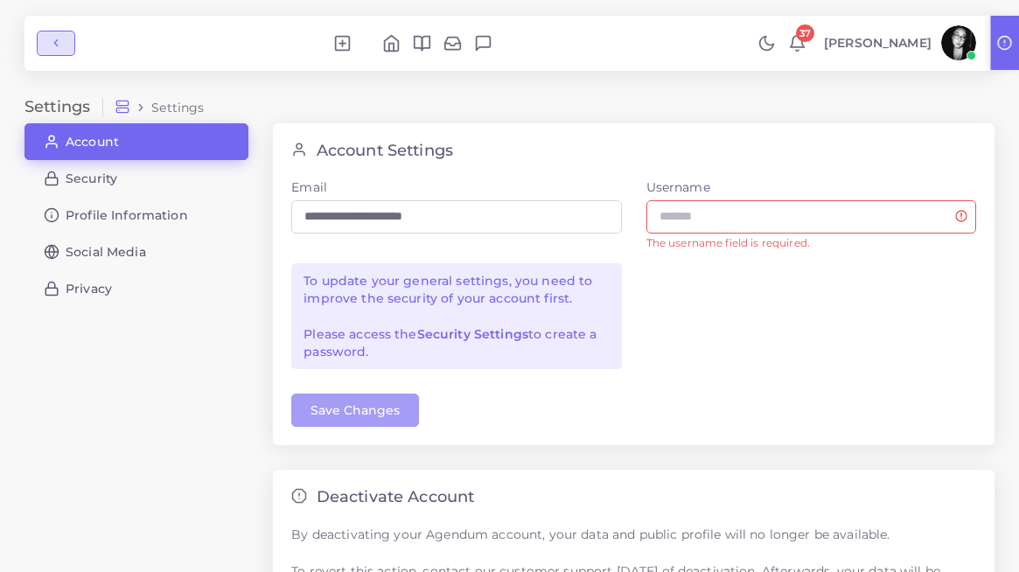
click at [59, 41] on icon "button" at bounding box center [56, 43] width 12 height 12
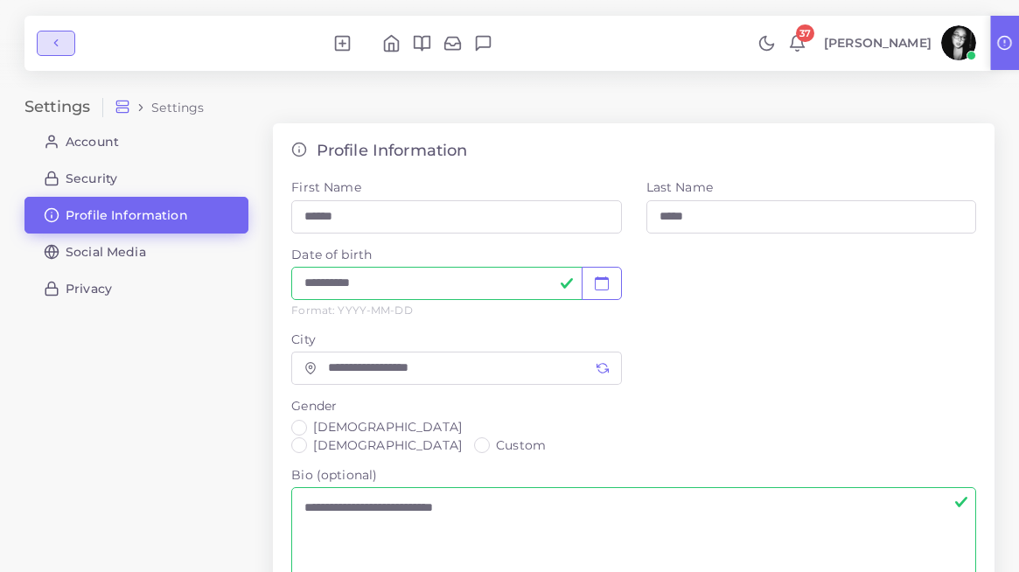
click at [50, 49] on icon "button" at bounding box center [56, 43] width 12 height 12
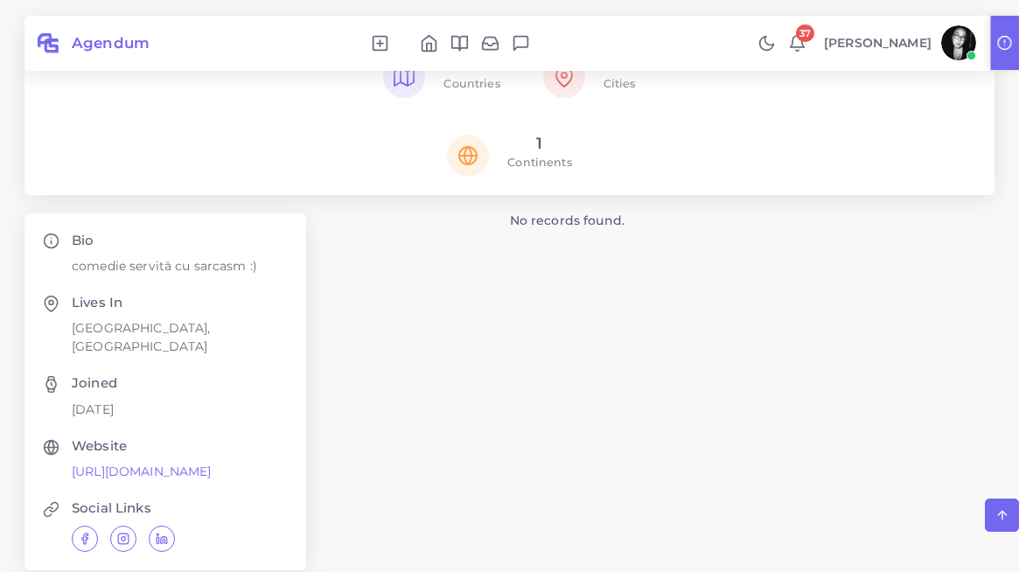
scroll to position [633, 0]
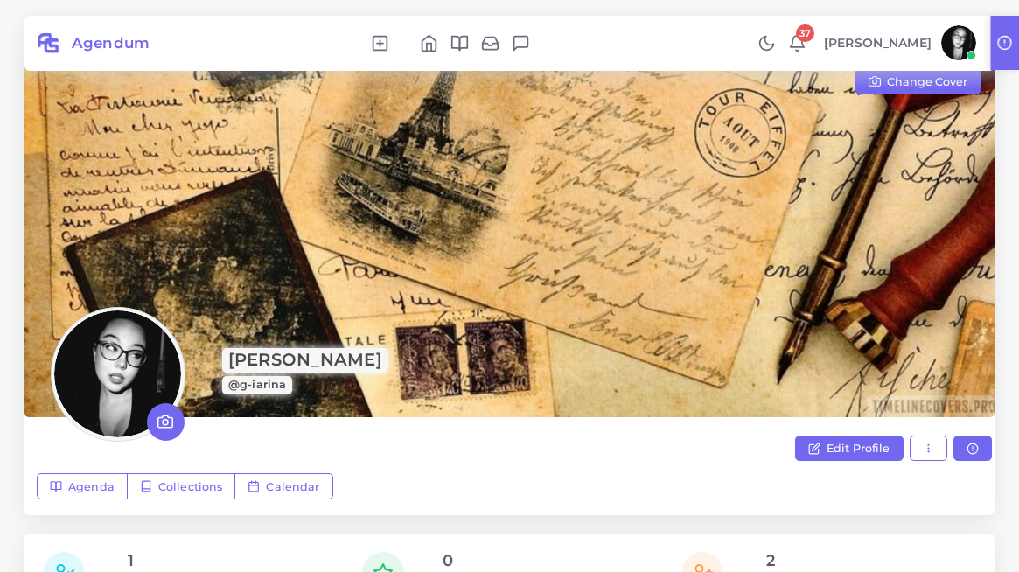
scroll to position [20, 0]
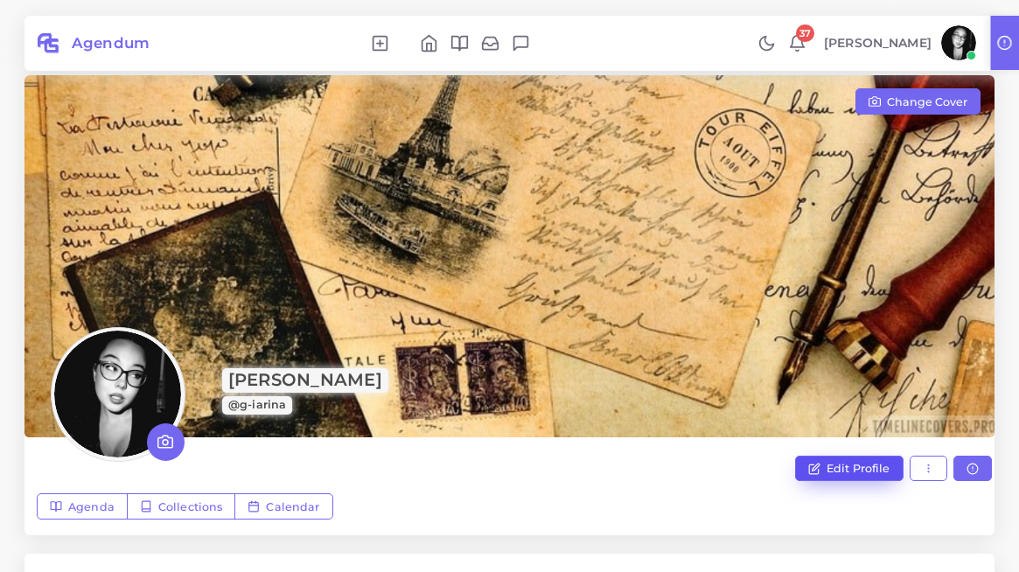
click at [844, 472] on span "Edit Profile" at bounding box center [859, 468] width 64 height 13
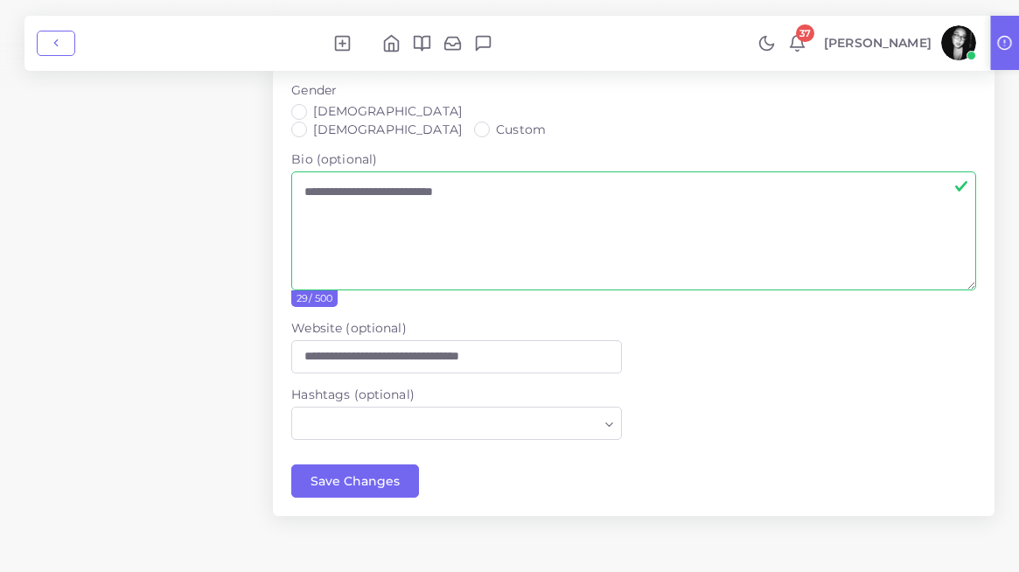
scroll to position [371, 0]
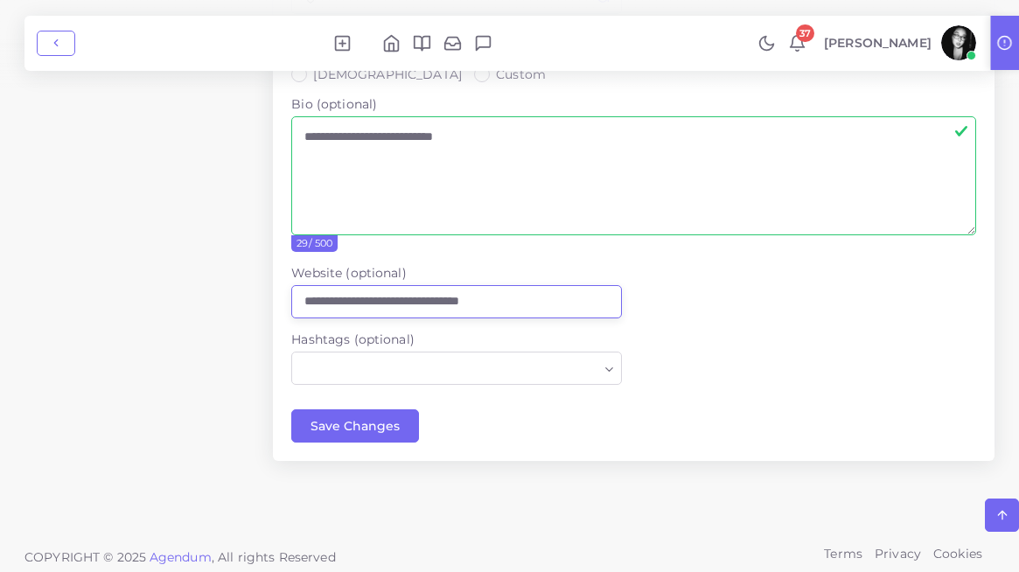
drag, startPoint x: 557, startPoint y: 288, endPoint x: 108, endPoint y: 292, distance: 448.9
click at [108, 292] on div "**********" at bounding box center [509, 137] width 995 height 770
type input "**********"
drag, startPoint x: 521, startPoint y: 287, endPoint x: 173, endPoint y: 287, distance: 347.4
click at [173, 287] on div "**********" at bounding box center [509, 137] width 995 height 770
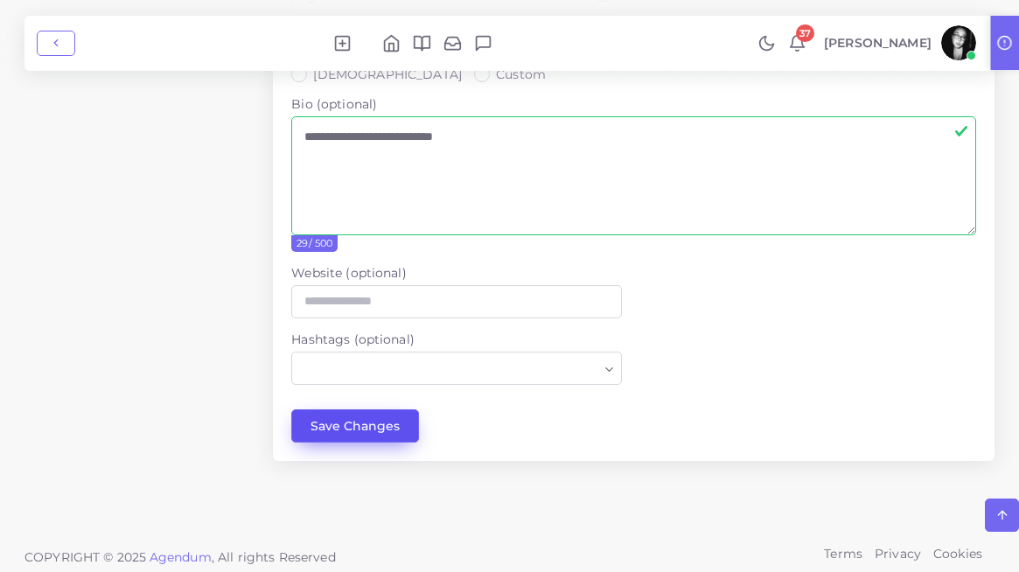
click at [344, 409] on button "Save Changes" at bounding box center [355, 425] width 128 height 33
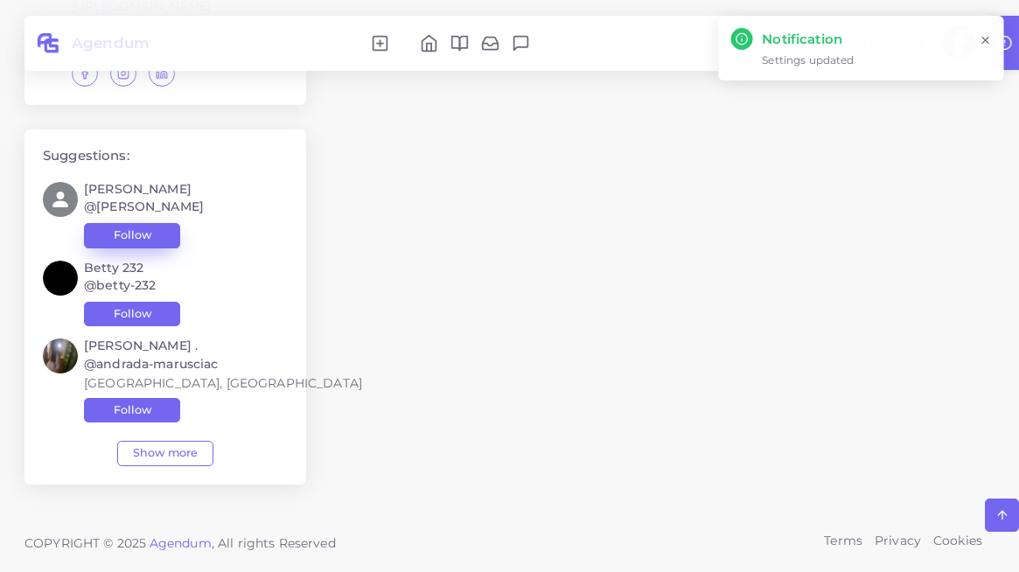
scroll to position [1091, 0]
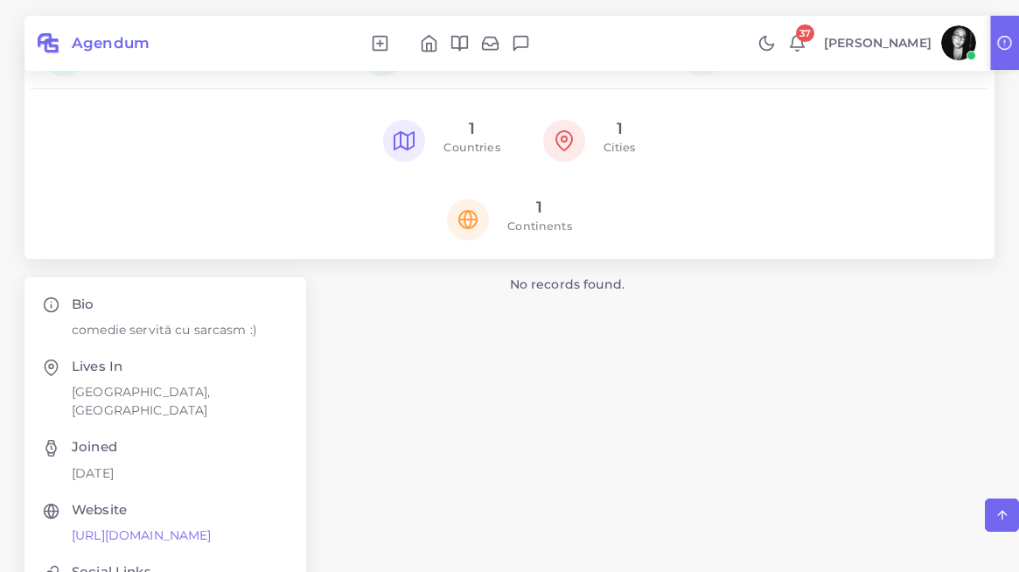
scroll to position [560, 0]
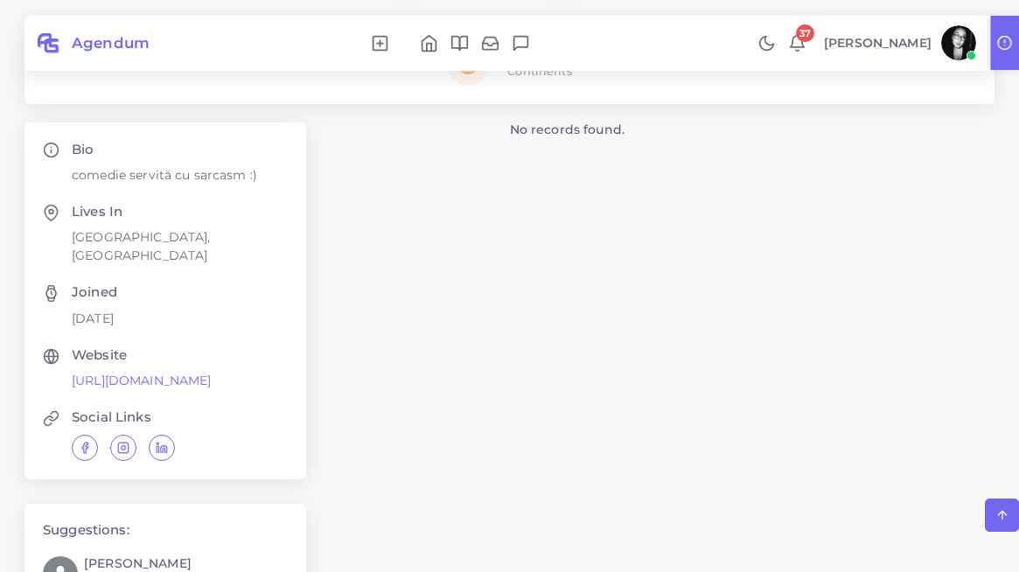
scroll to position [719, 0]
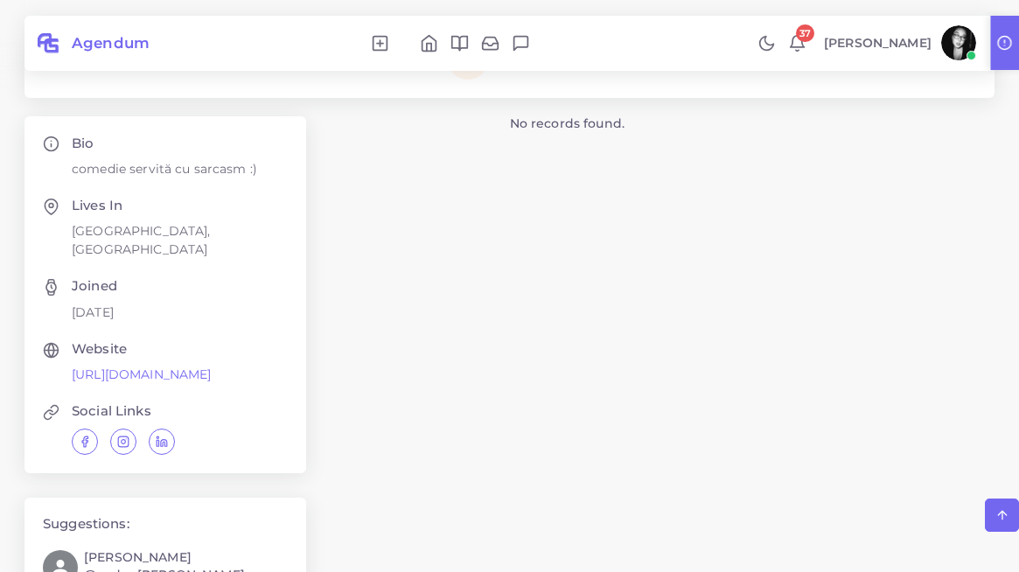
click at [117, 294] on p "Joined [DATE]" at bounding box center [94, 299] width 45 height 43
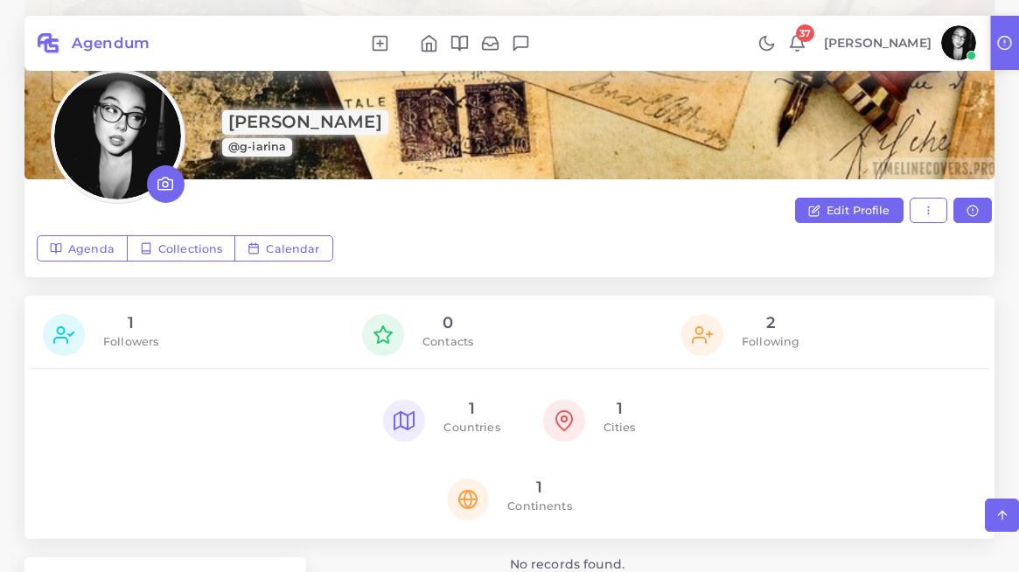
scroll to position [293, 0]
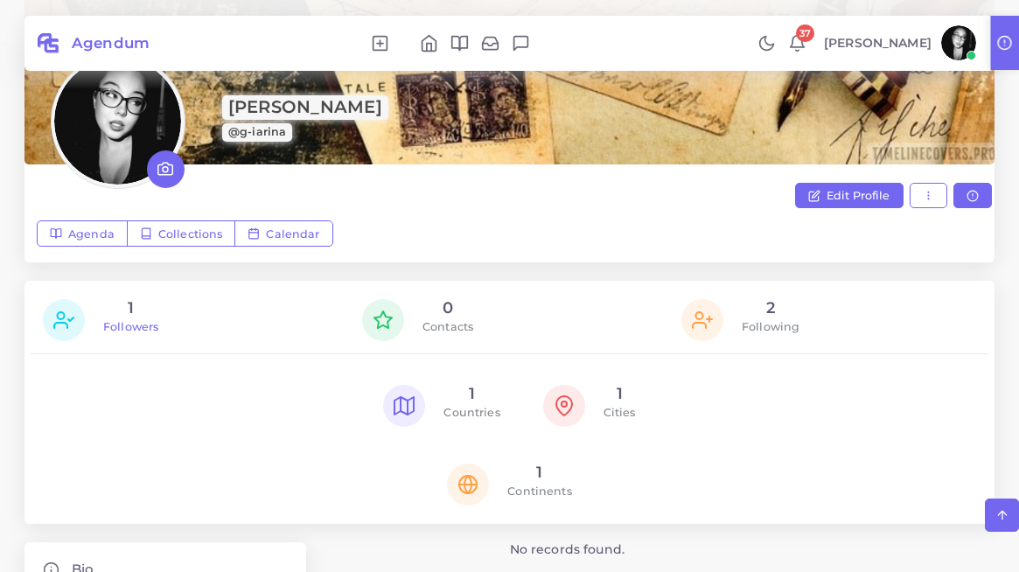
click at [132, 318] on p "Followers" at bounding box center [130, 327] width 55 height 18
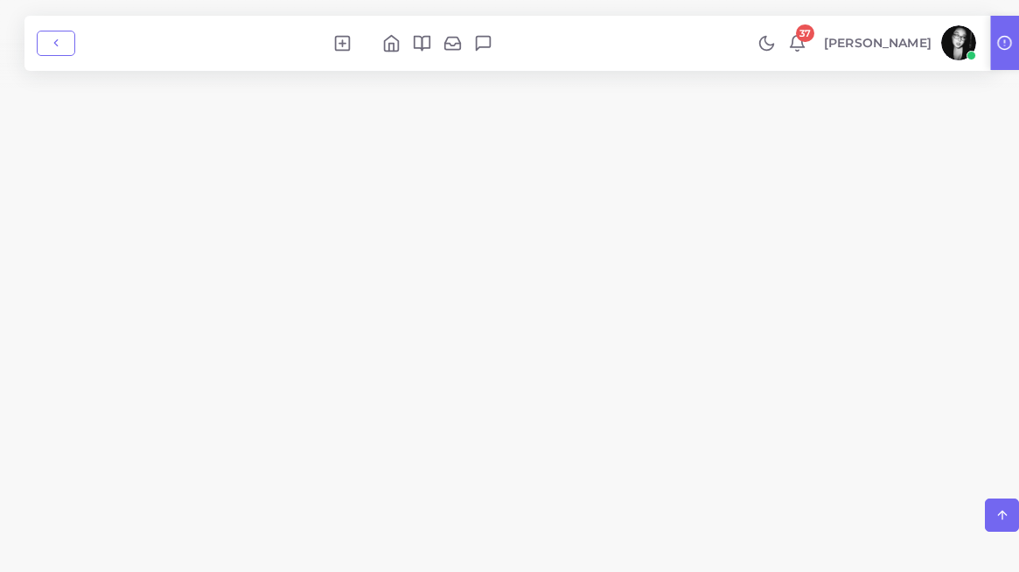
scroll to position [79, 0]
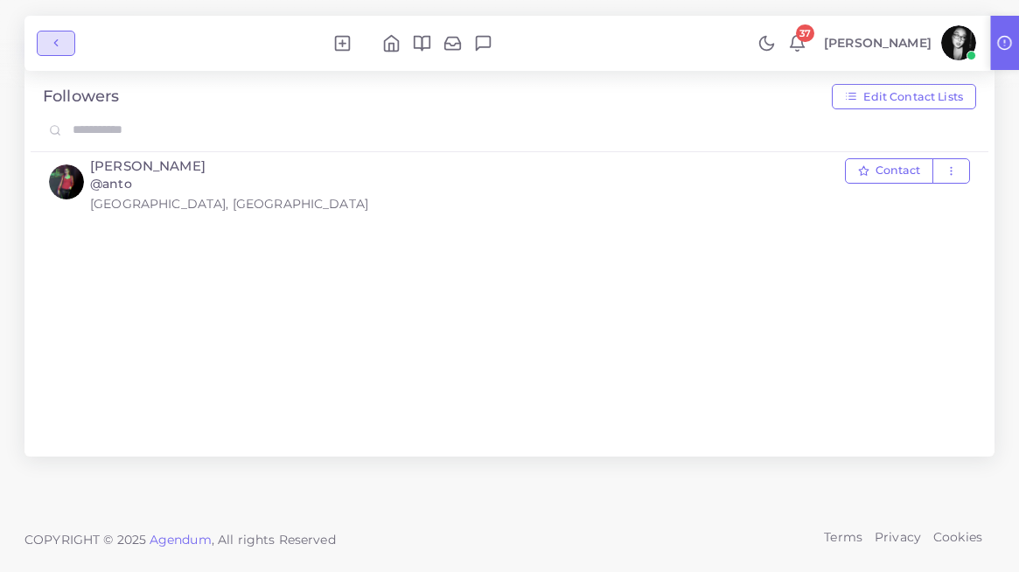
click at [57, 38] on icon "button" at bounding box center [56, 43] width 12 height 12
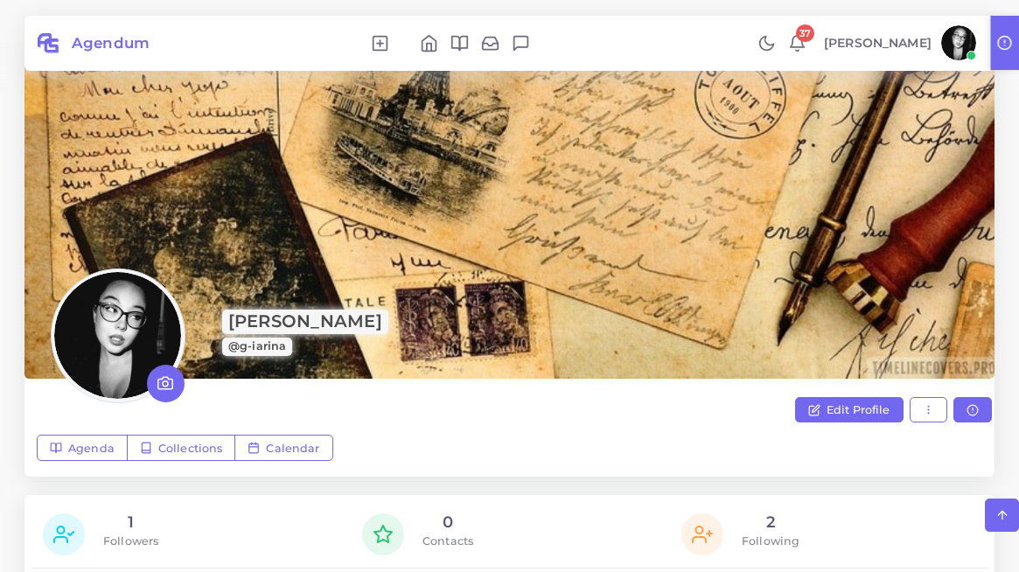
scroll to position [293, 0]
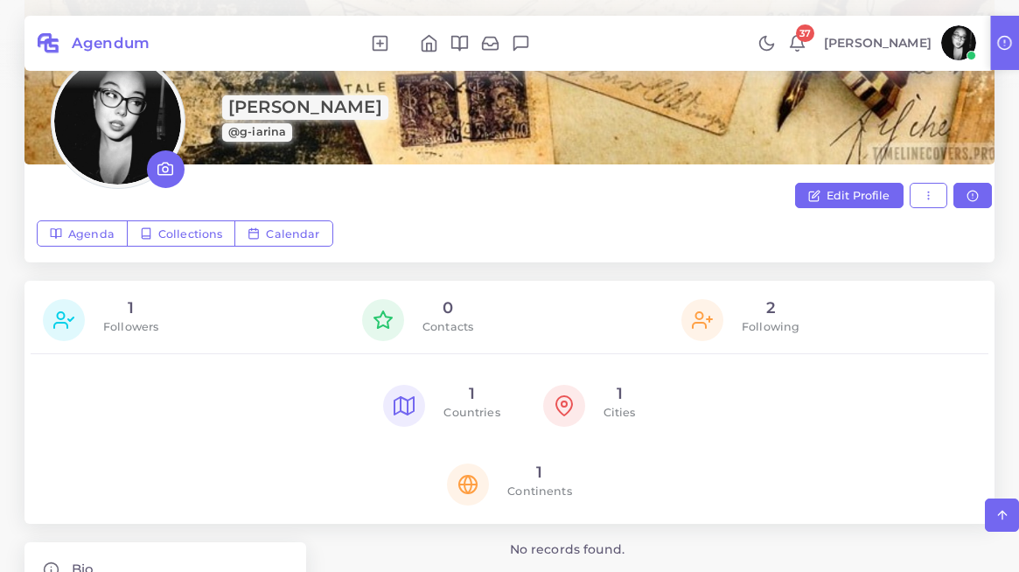
click at [807, 40] on icon at bounding box center [797, 43] width 18 height 18
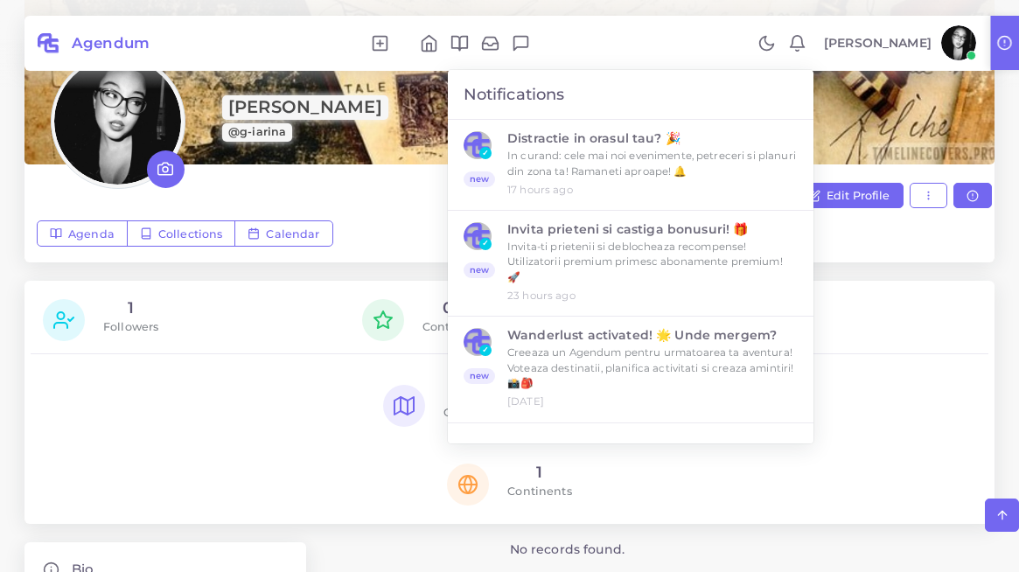
click at [899, 31] on link "[PERSON_NAME]" at bounding box center [898, 42] width 167 height 35
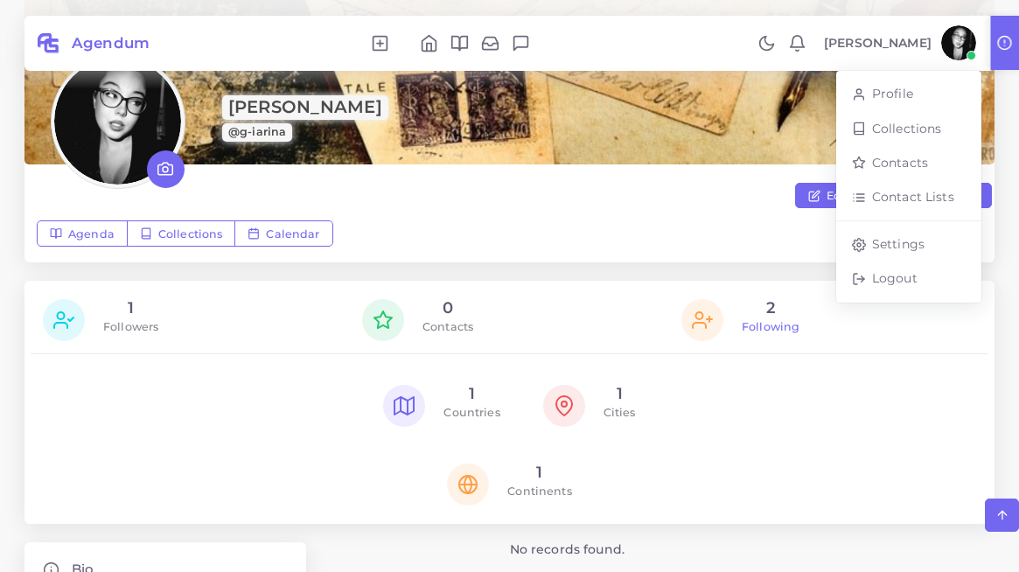
click at [785, 324] on p "Following" at bounding box center [771, 327] width 58 height 18
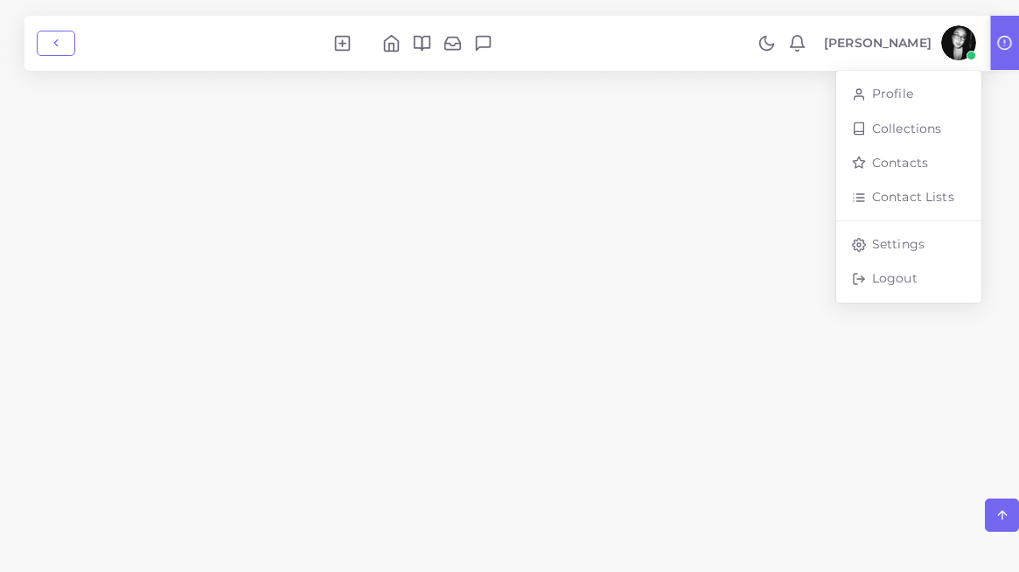
scroll to position [79, 0]
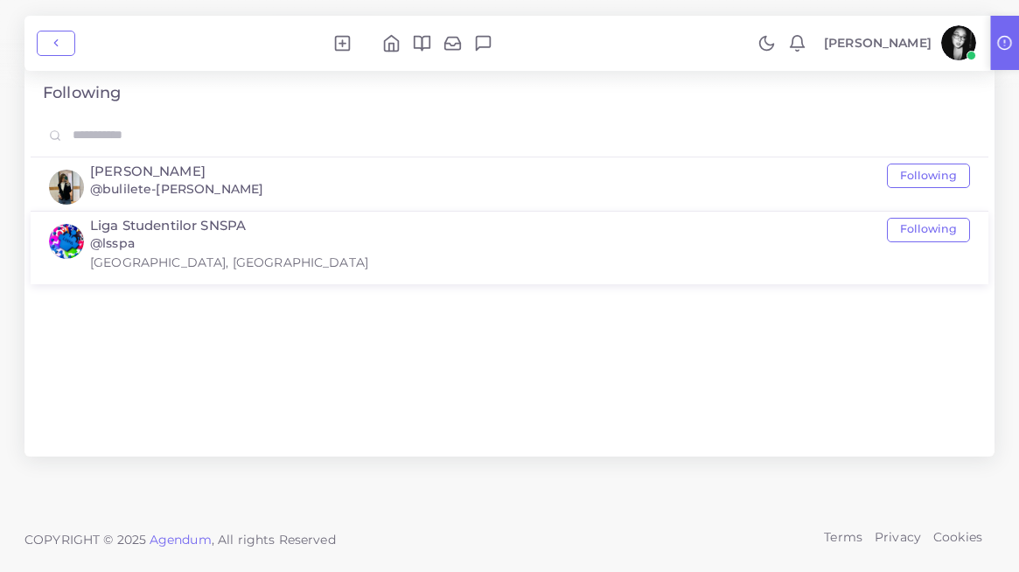
click at [743, 241] on div "Liga Studentilor SNSPA @lsspa [GEOGRAPHIC_DATA], [GEOGRAPHIC_DATA] Following" at bounding box center [530, 251] width 880 height 66
click at [160, 221] on h5 "Liga Studentilor SNSPA" at bounding box center [168, 226] width 156 height 16
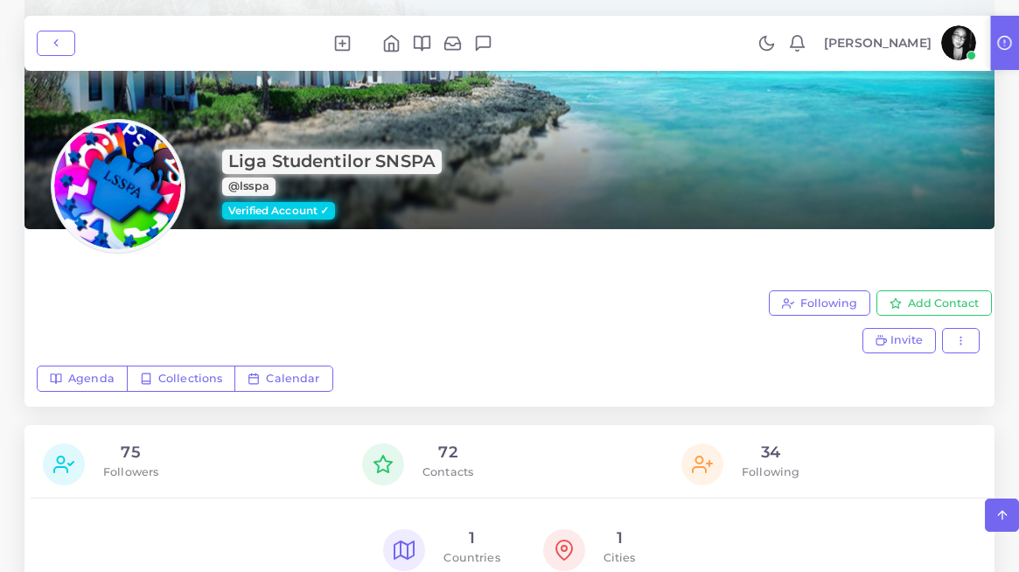
scroll to position [191, 0]
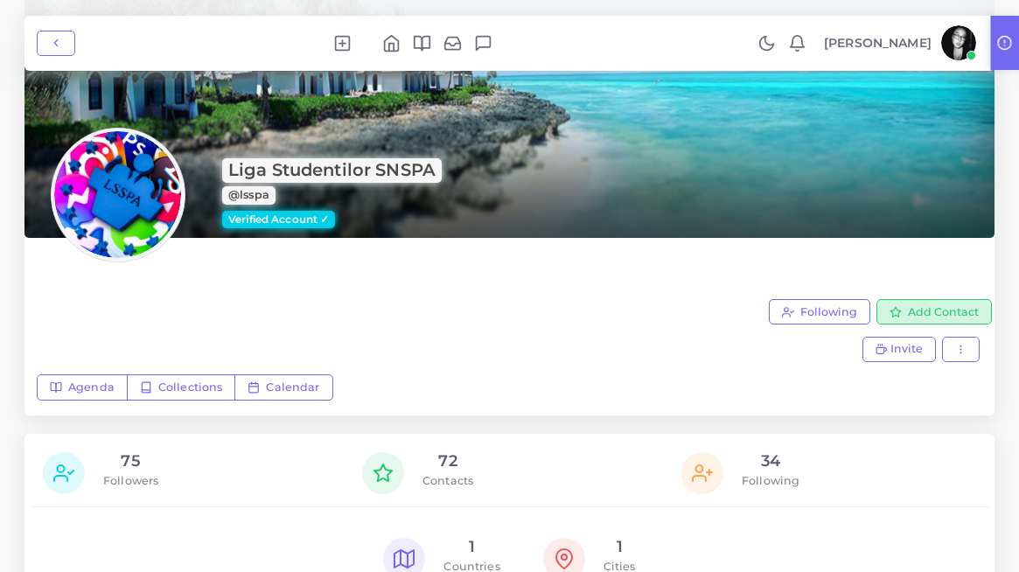
click at [910, 311] on span "Add Contact" at bounding box center [943, 311] width 71 height 13
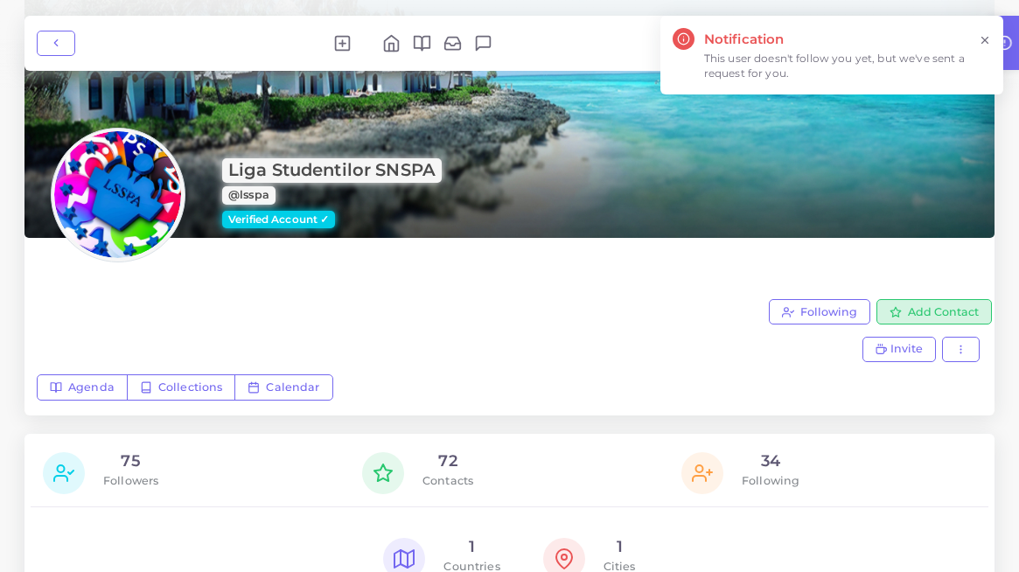
click at [891, 310] on polygon "button" at bounding box center [896, 312] width 10 height 10
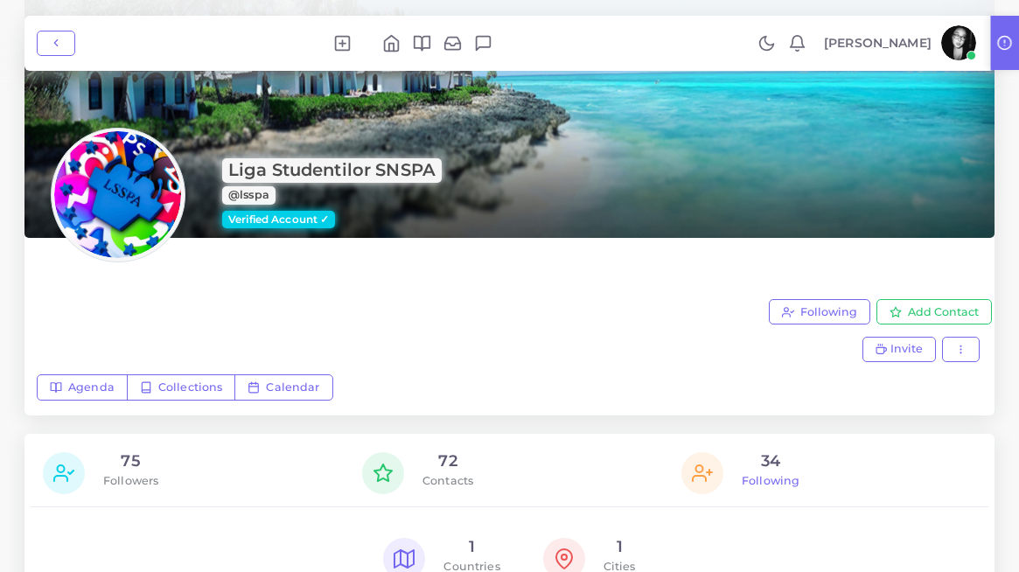
click at [778, 476] on p "Following" at bounding box center [771, 481] width 58 height 18
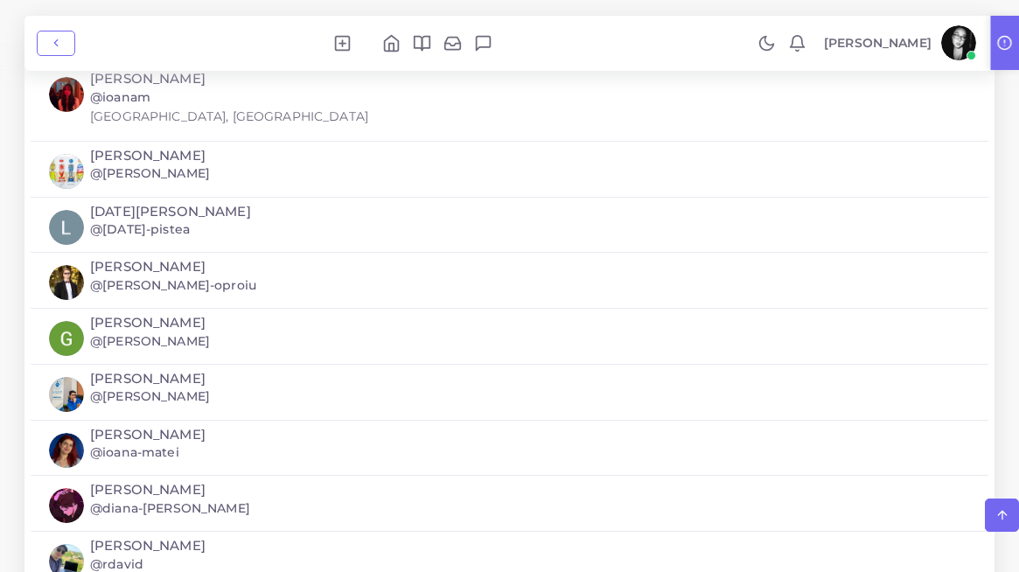
scroll to position [1601, 0]
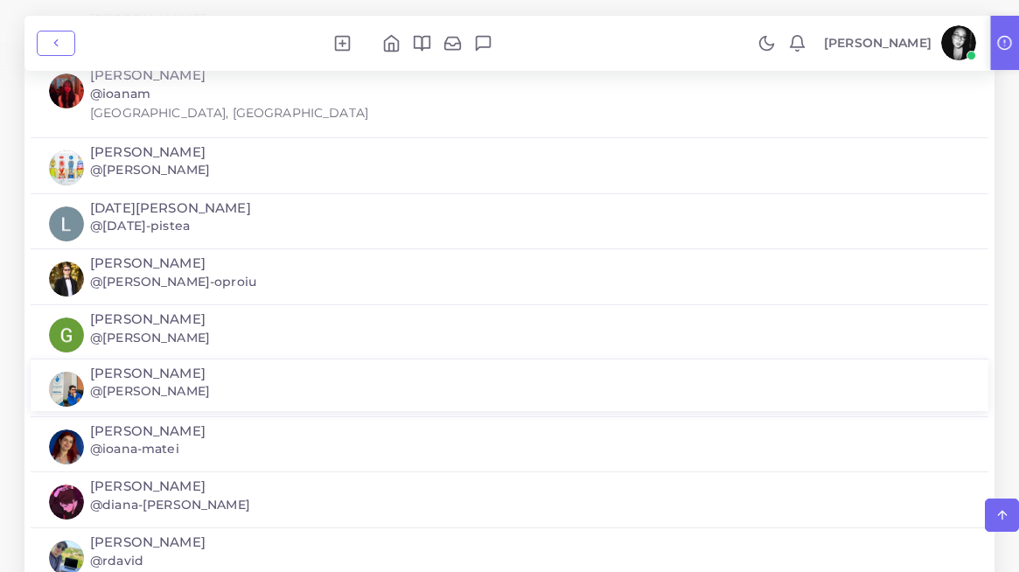
click at [176, 376] on h5 "[PERSON_NAME]" at bounding box center [147, 374] width 115 height 16
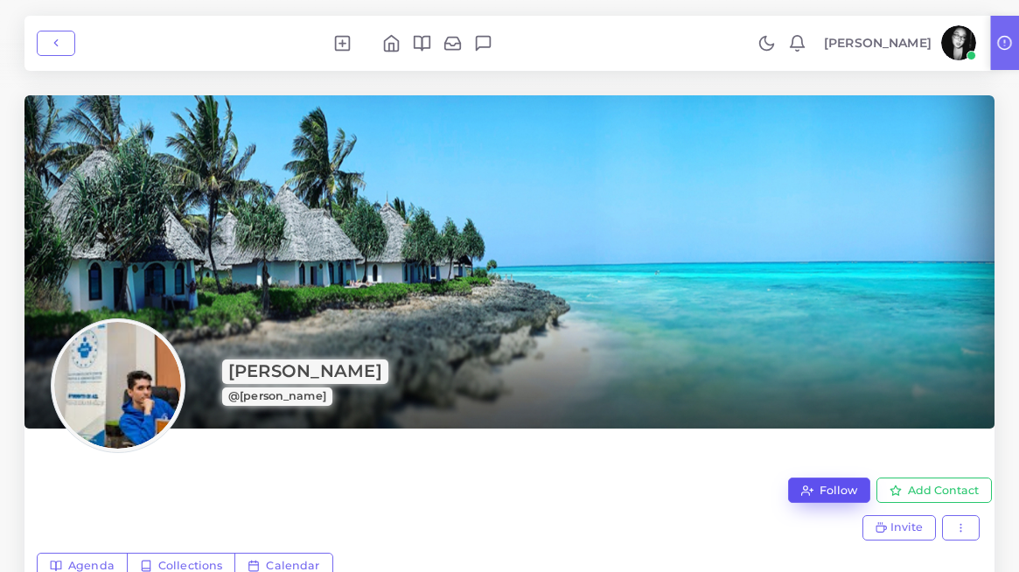
click at [834, 488] on span "Follow" at bounding box center [839, 490] width 38 height 13
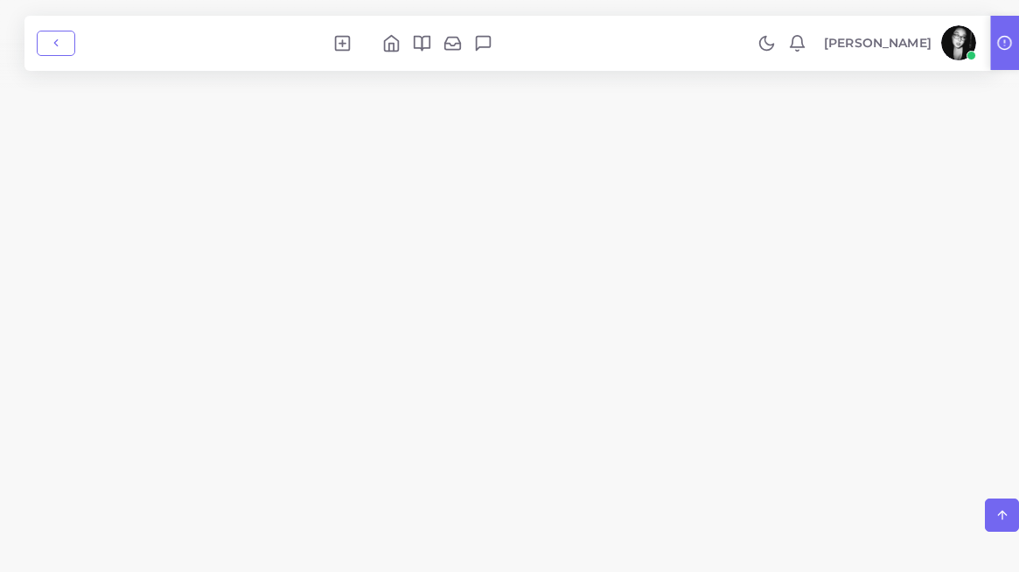
scroll to position [1601, 0]
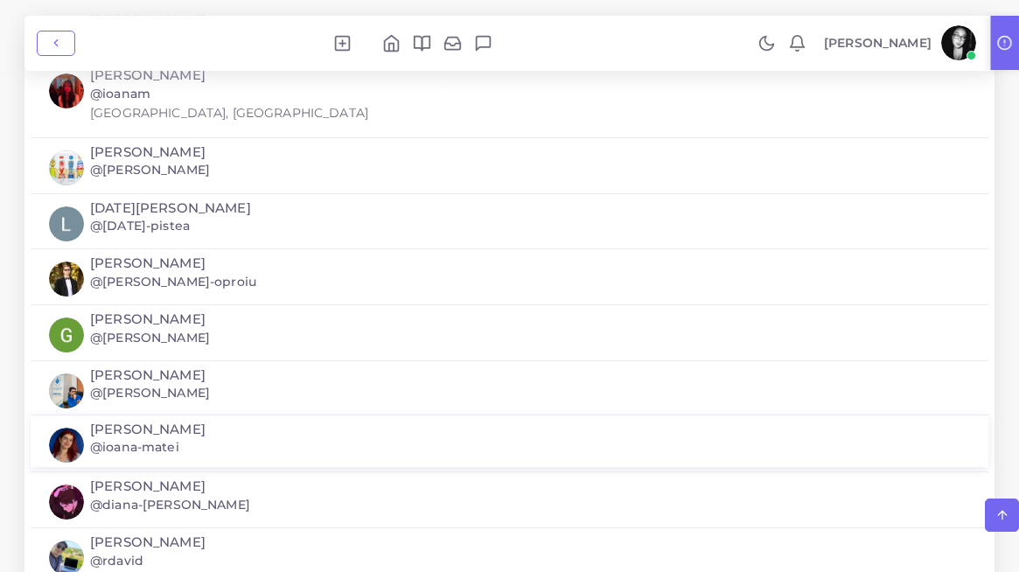
click at [144, 428] on h5 "[PERSON_NAME]" at bounding box center [147, 430] width 115 height 16
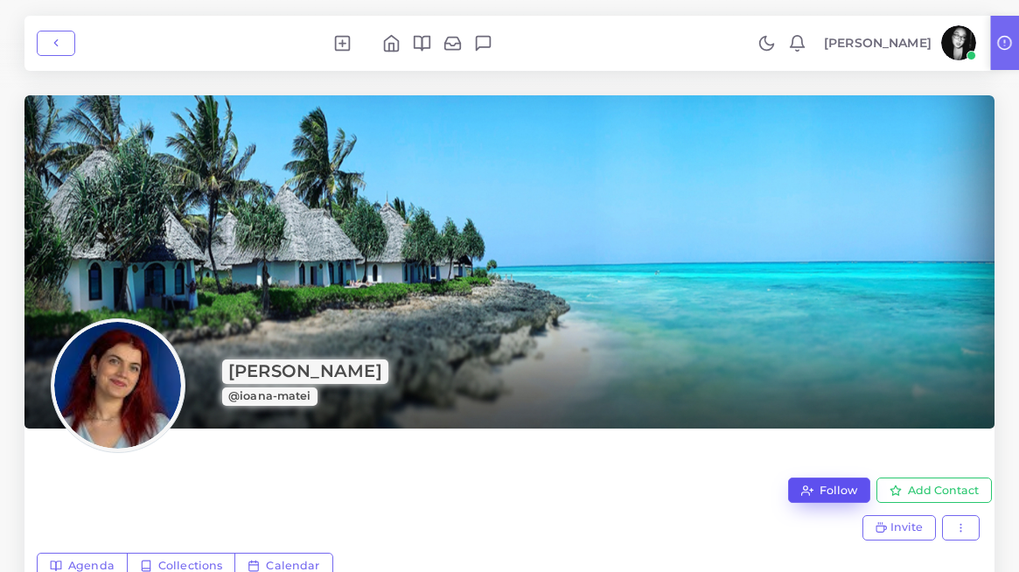
click at [806, 483] on button "Follow" at bounding box center [829, 491] width 82 height 26
click at [42, 45] on button "button" at bounding box center [56, 44] width 38 height 26
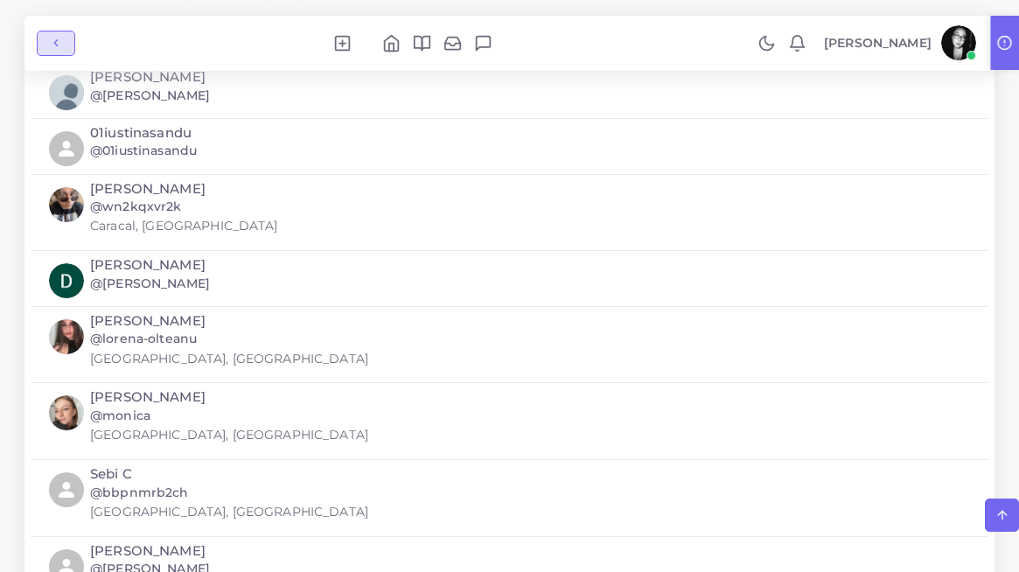
scroll to position [1601, 0]
